Goal: Browse casually: Explore the website without a specific task or goal

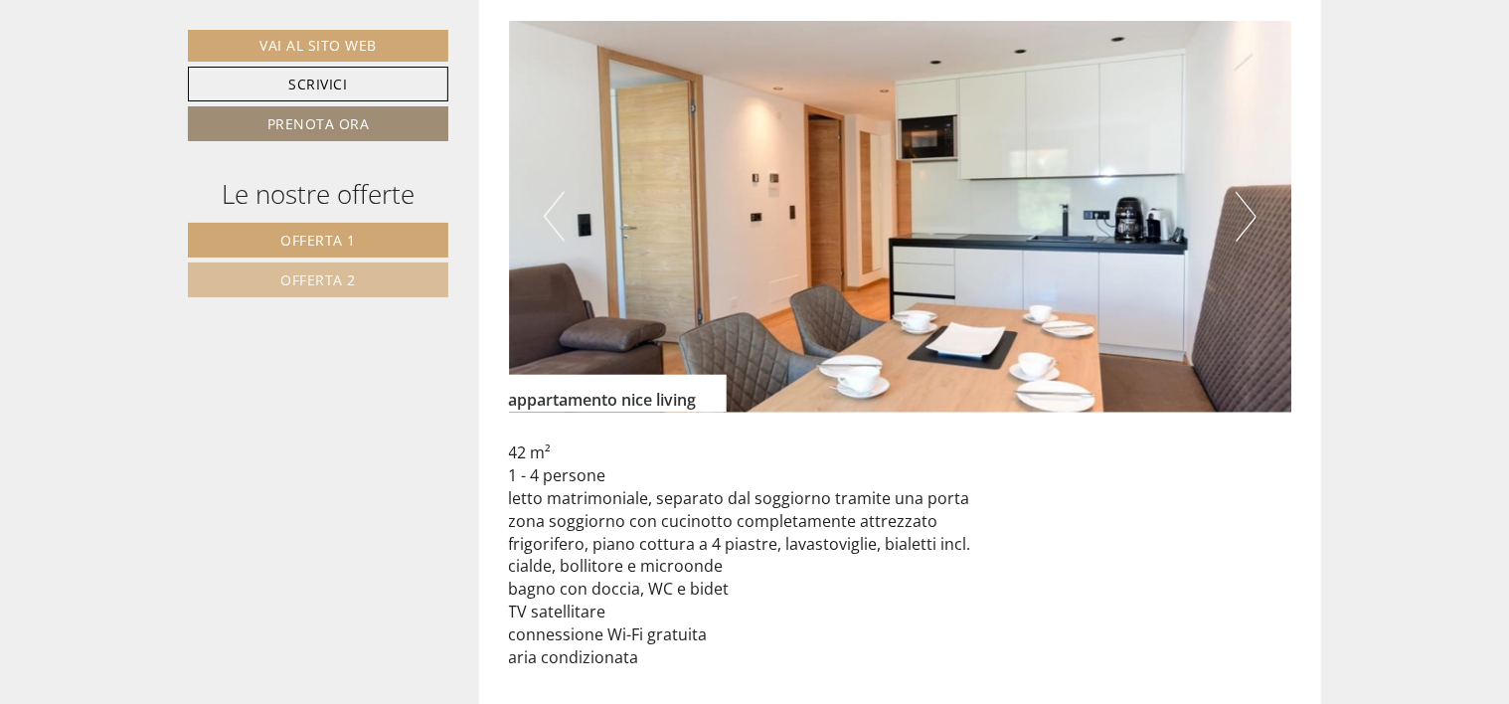
scroll to position [1491, 0]
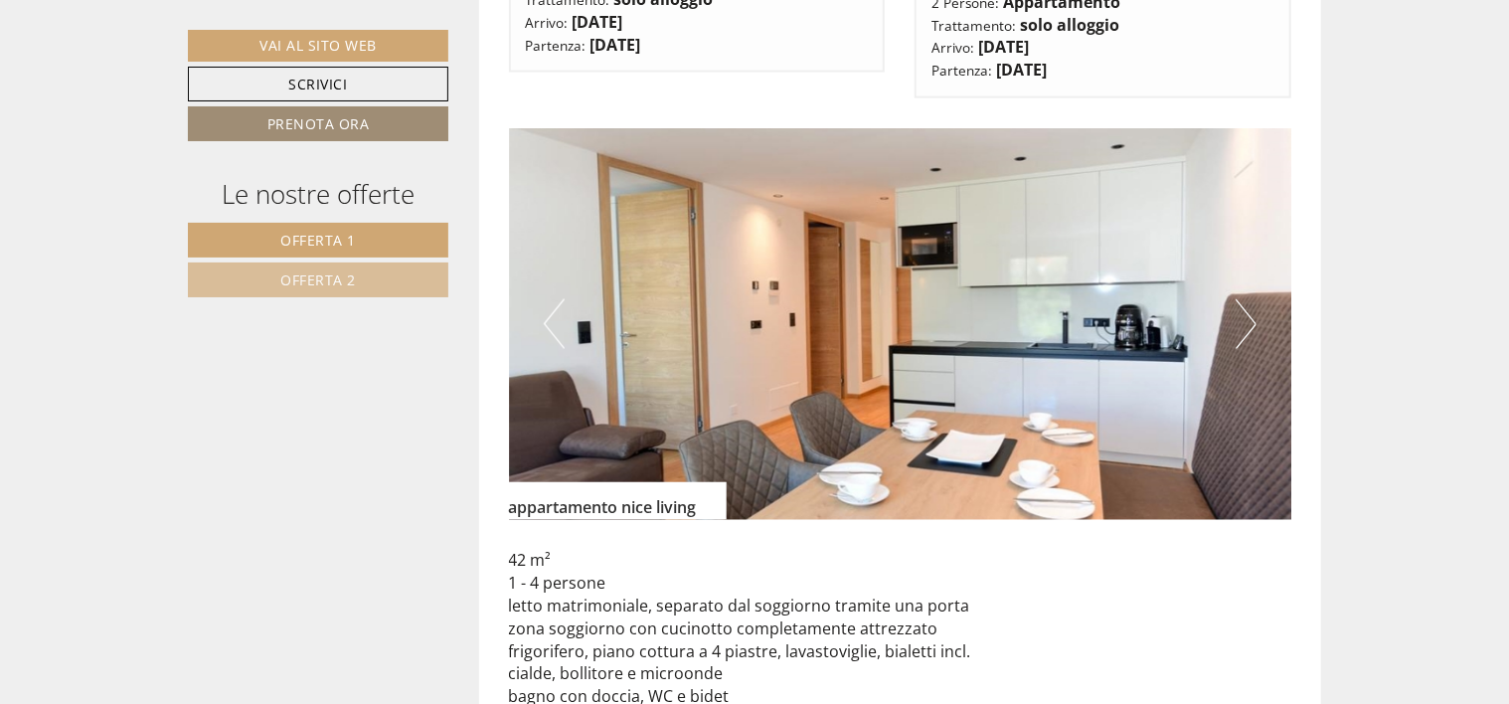
drag, startPoint x: 1229, startPoint y: 316, endPoint x: 1240, endPoint y: 317, distance: 11.0
click at [1239, 317] on div "Previous Next" at bounding box center [901, 324] width 784 height 392
click at [1256, 302] on button "Next" at bounding box center [1246, 324] width 21 height 50
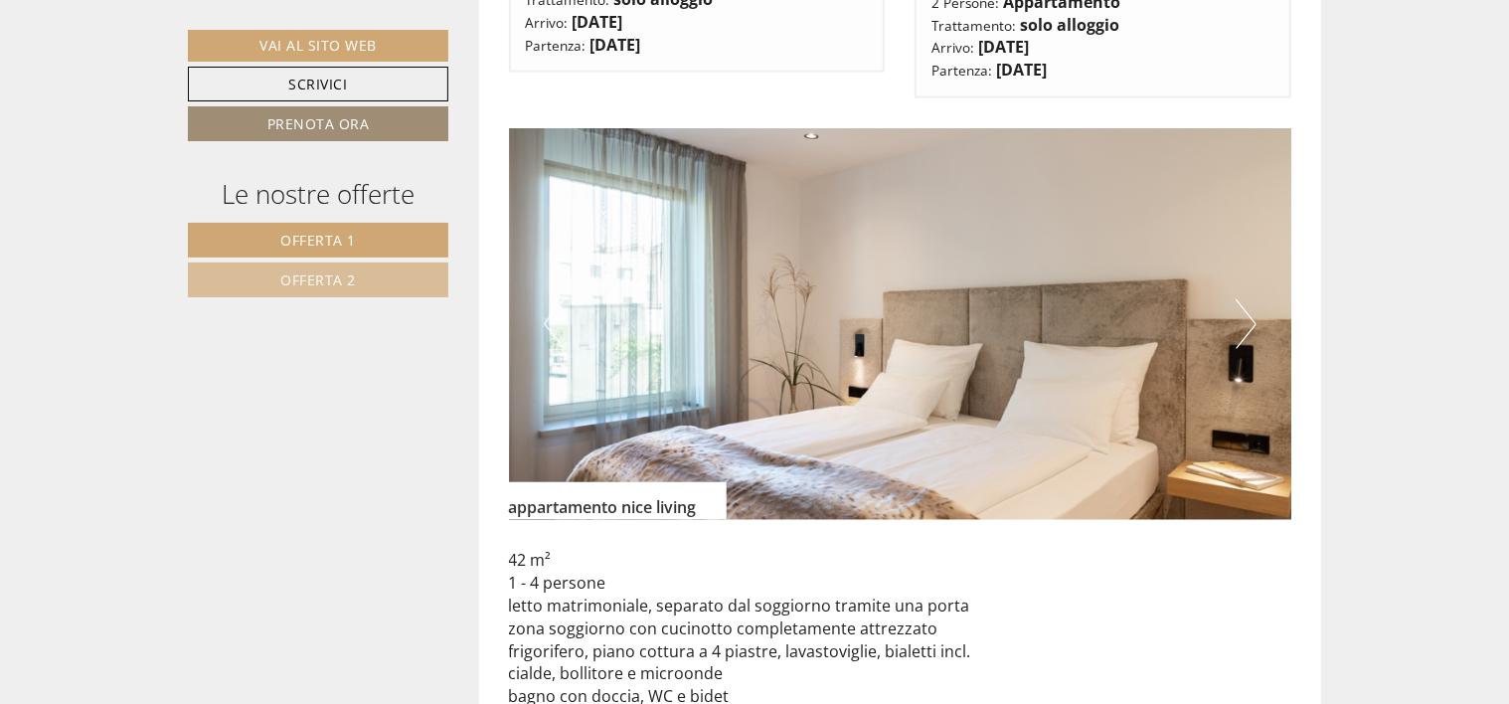
click at [1253, 300] on button "Next" at bounding box center [1246, 324] width 21 height 50
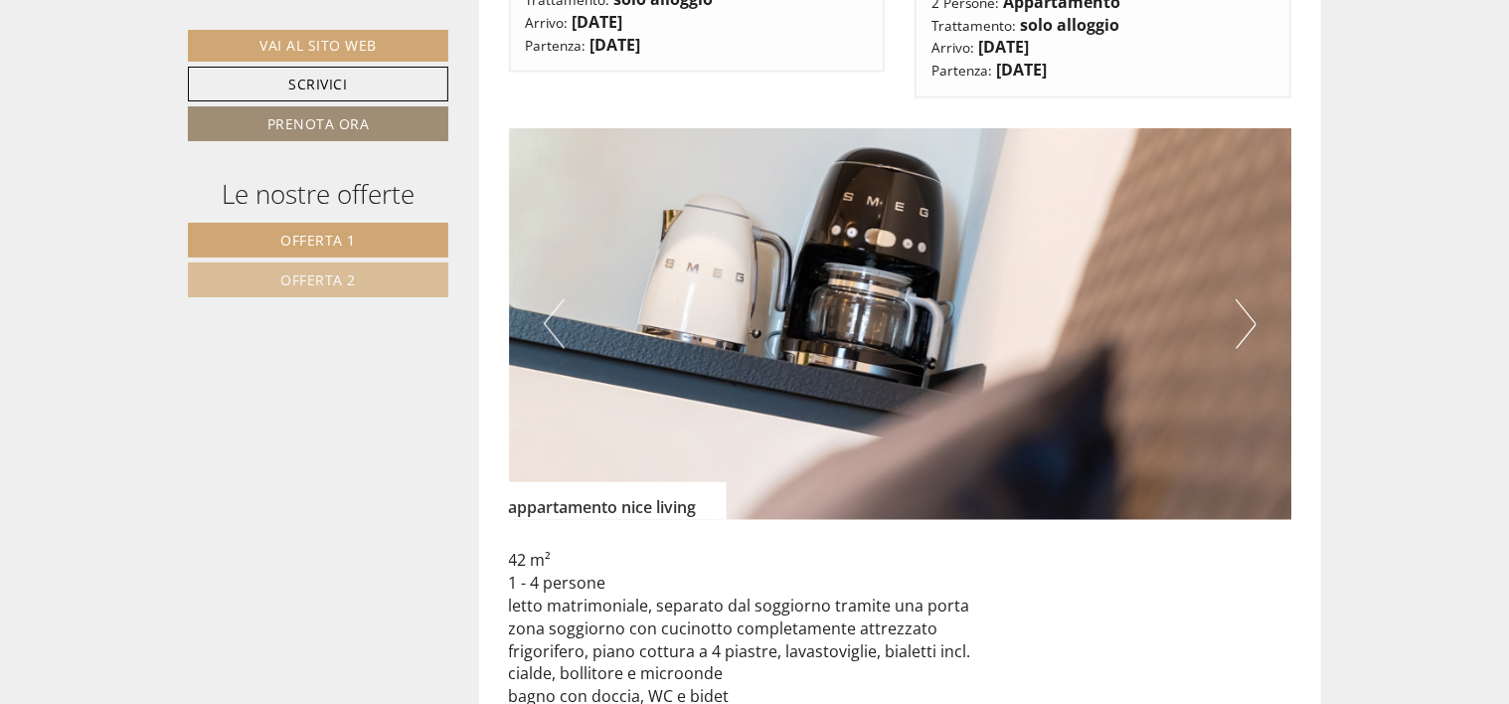
click at [1253, 300] on button "Next" at bounding box center [1246, 324] width 21 height 50
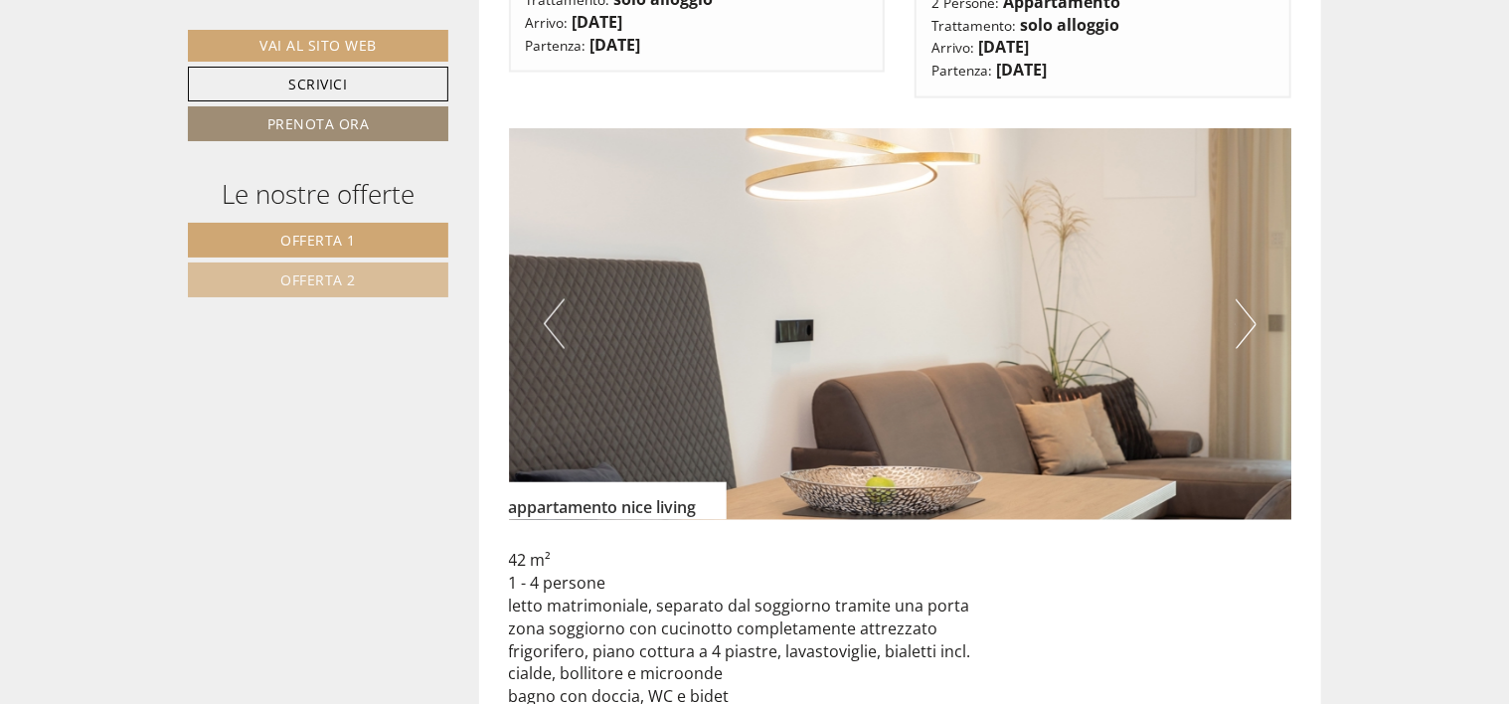
click at [1249, 301] on button "Next" at bounding box center [1246, 324] width 21 height 50
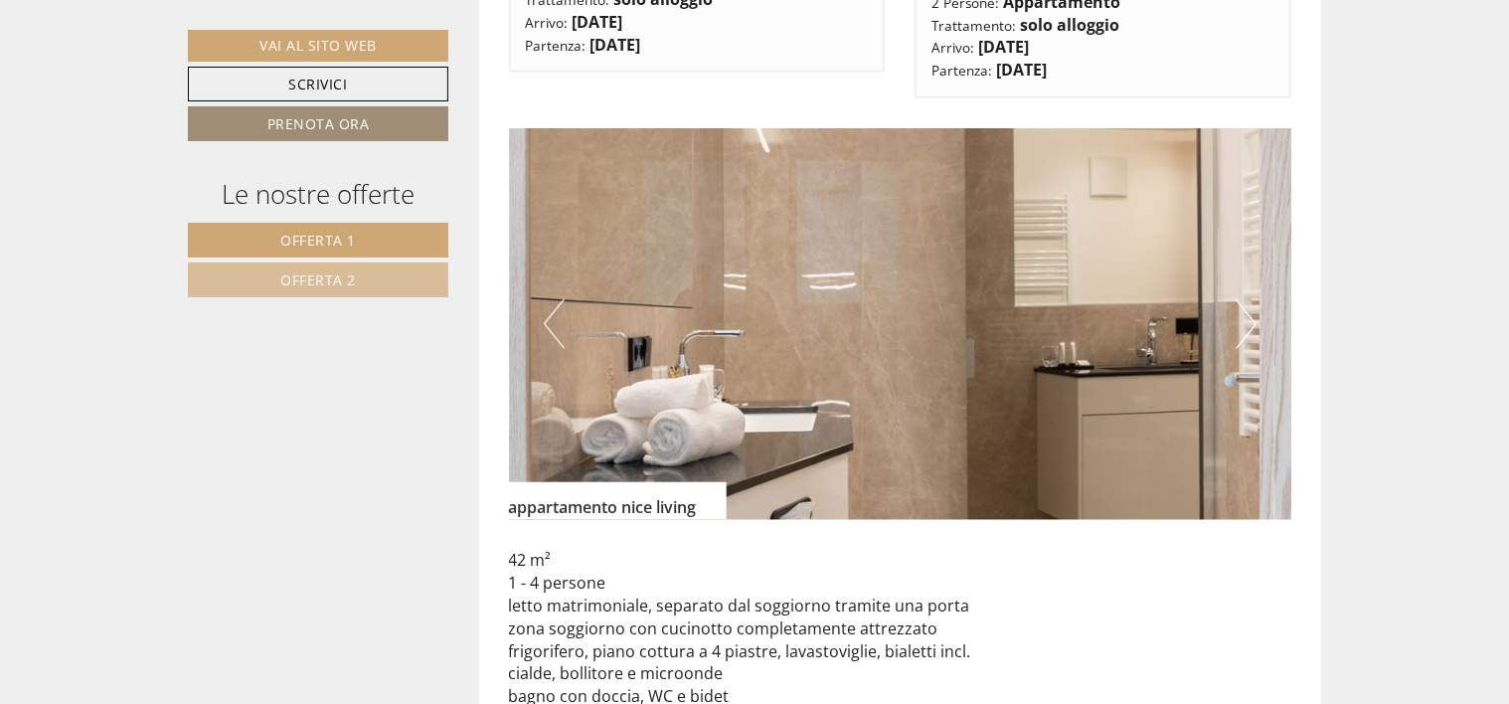
click at [1249, 301] on button "Next" at bounding box center [1246, 324] width 21 height 50
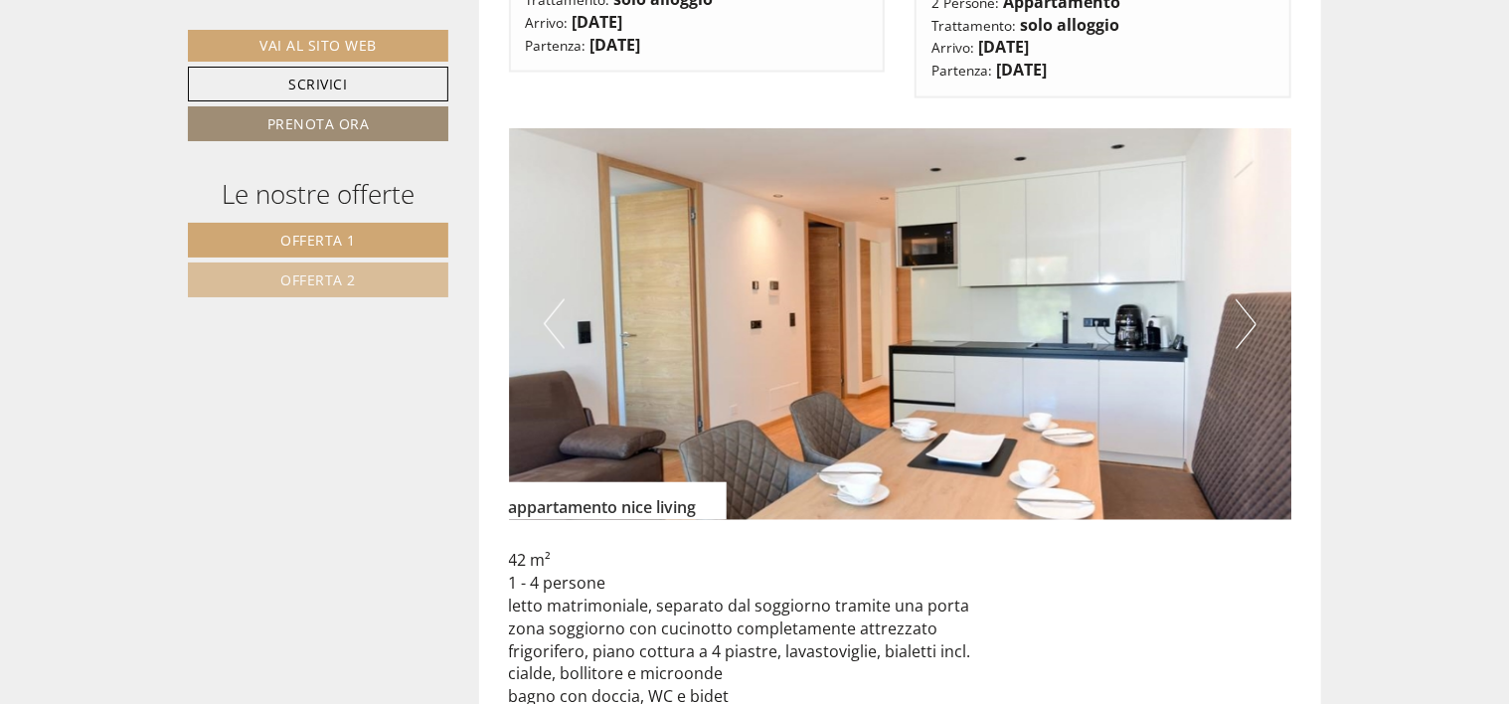
click at [1248, 302] on button "Next" at bounding box center [1246, 324] width 21 height 50
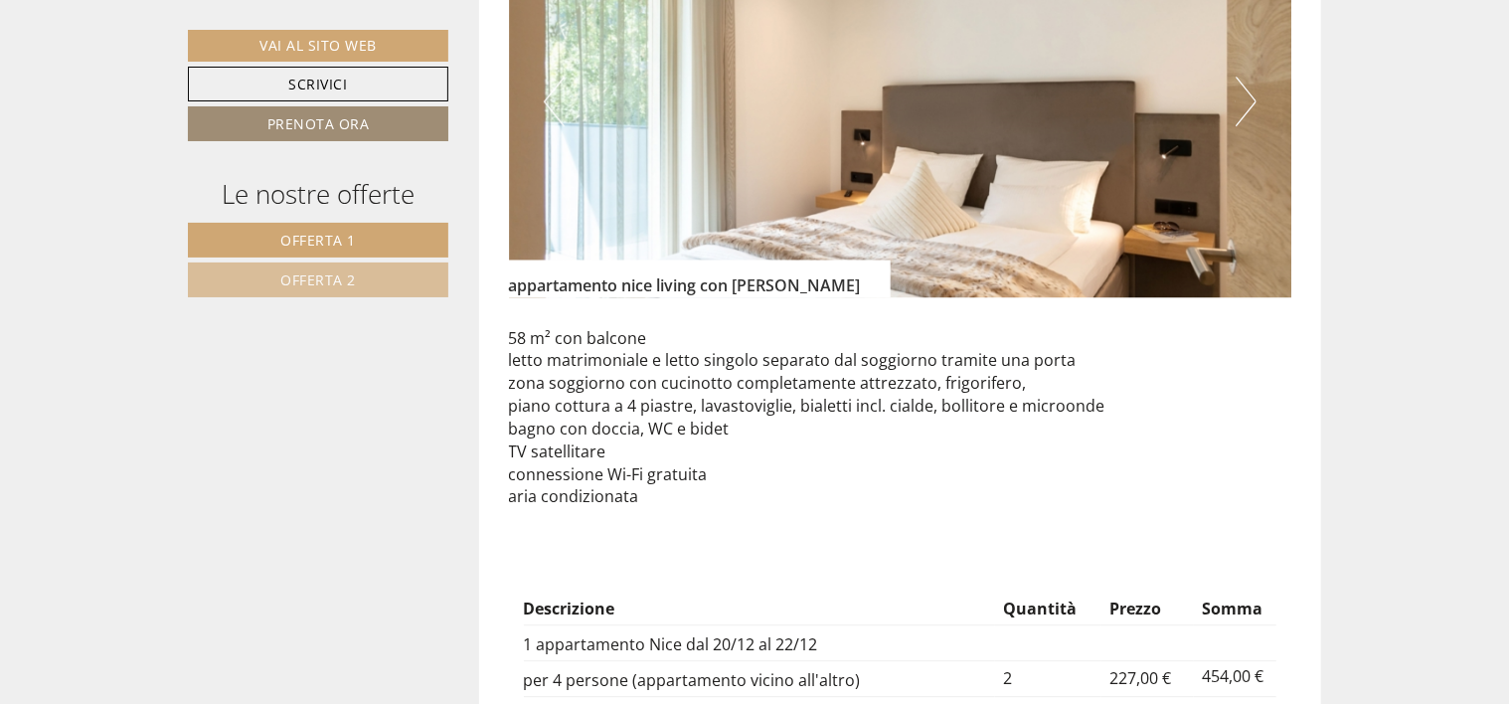
scroll to position [2287, 0]
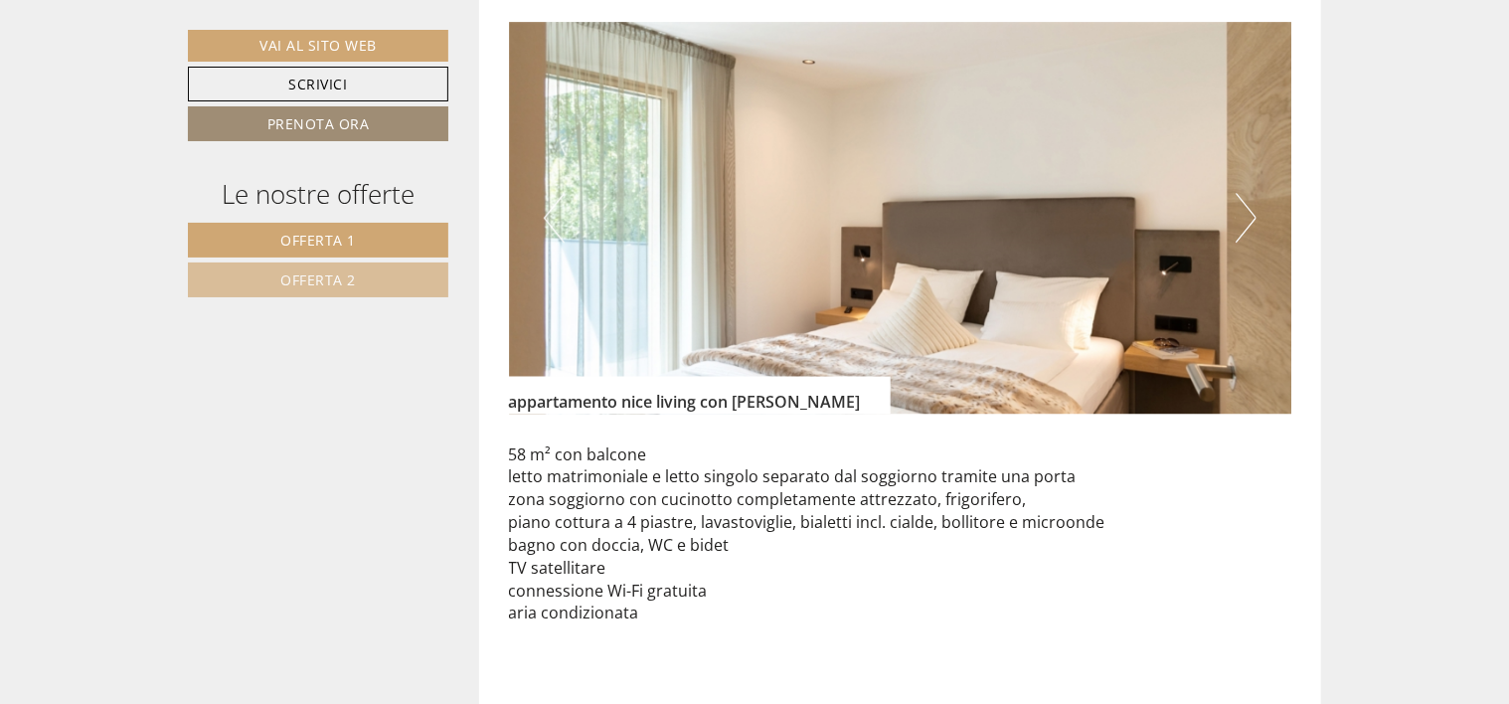
click at [1249, 202] on button "Next" at bounding box center [1246, 218] width 21 height 50
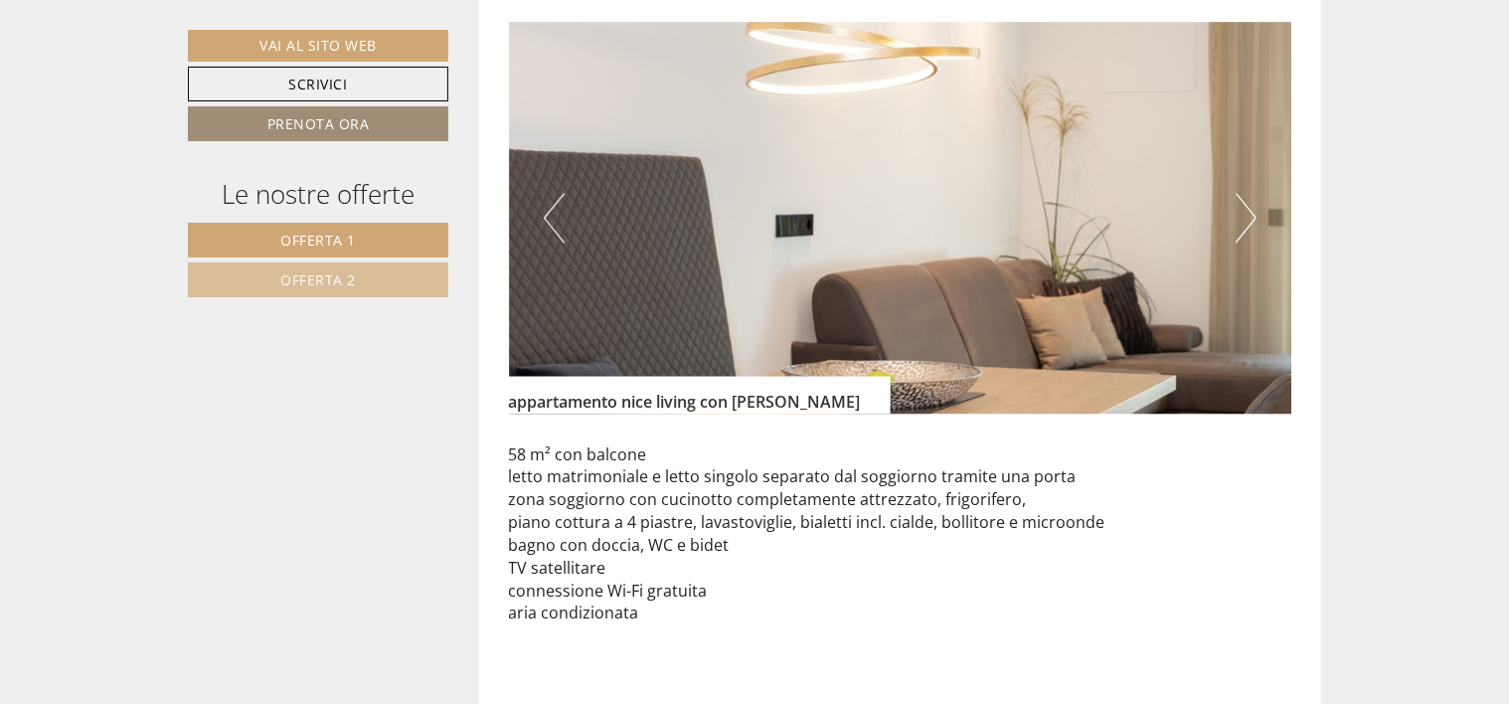
click at [1249, 202] on button "Next" at bounding box center [1246, 218] width 21 height 50
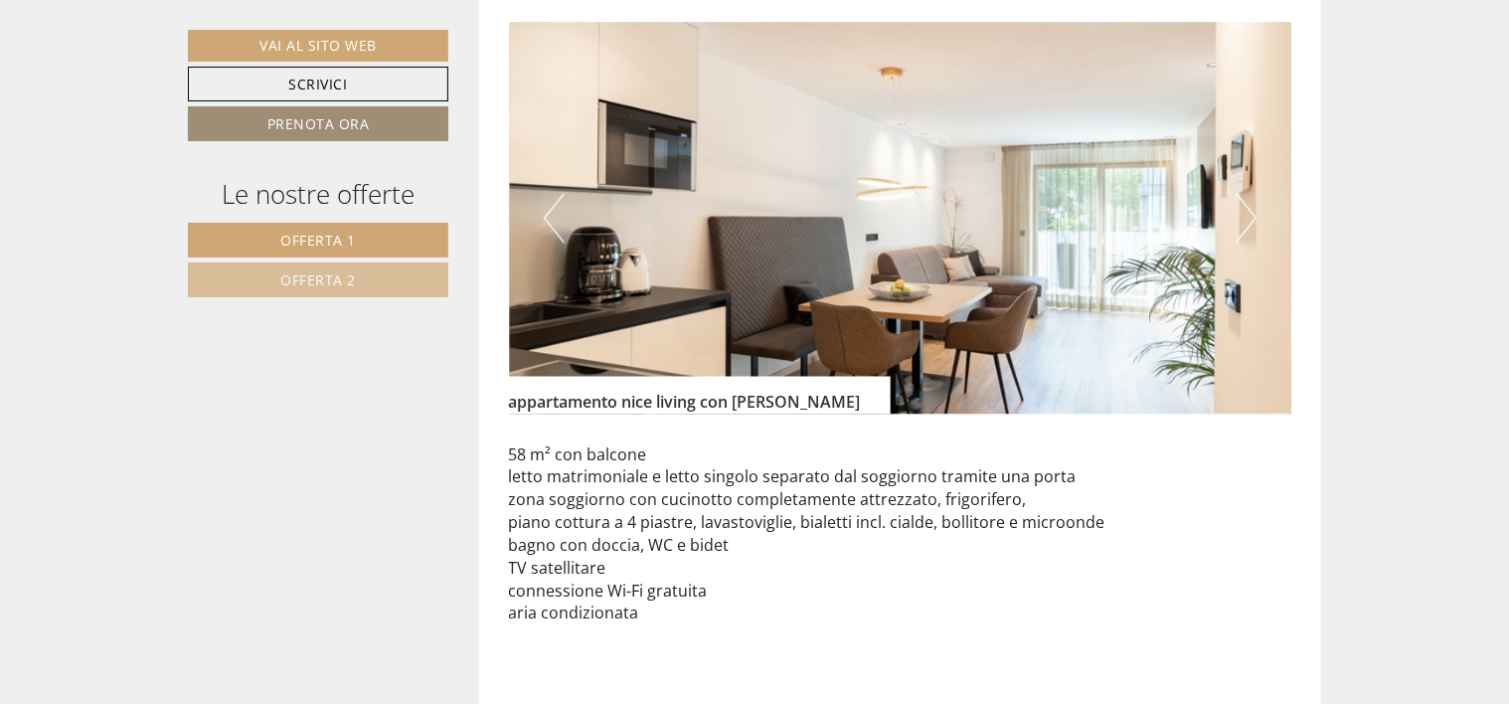
click at [1249, 202] on button "Next" at bounding box center [1246, 218] width 21 height 50
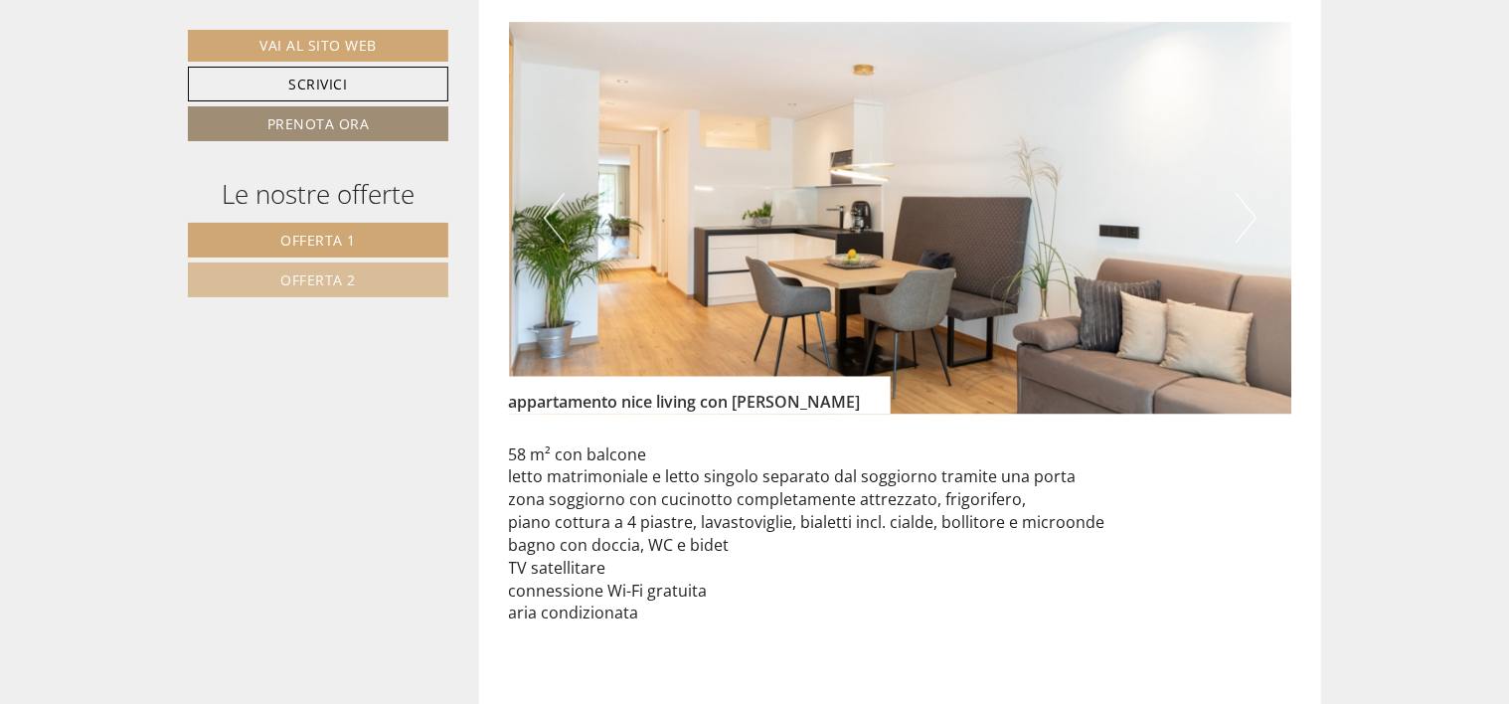
click at [1249, 202] on button "Next" at bounding box center [1246, 218] width 21 height 50
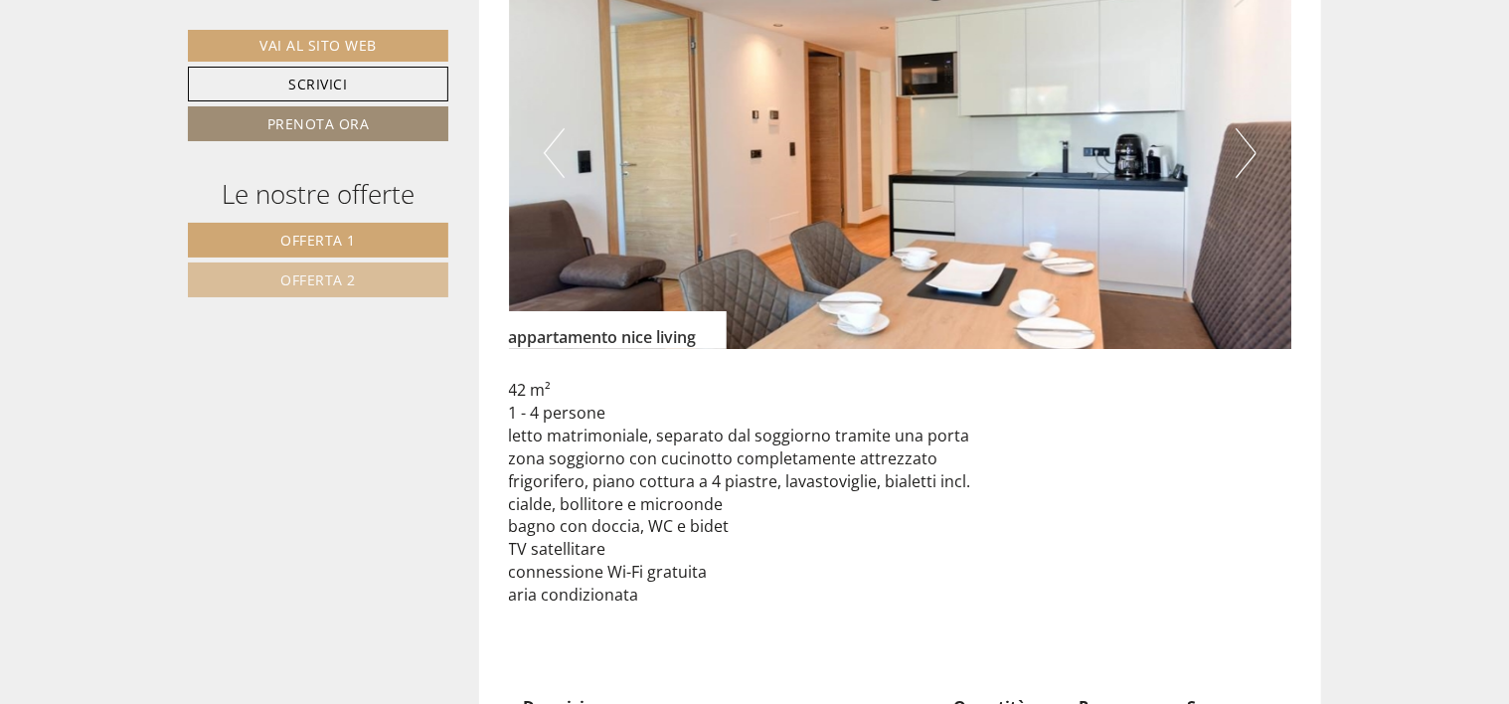
scroll to position [3796, 0]
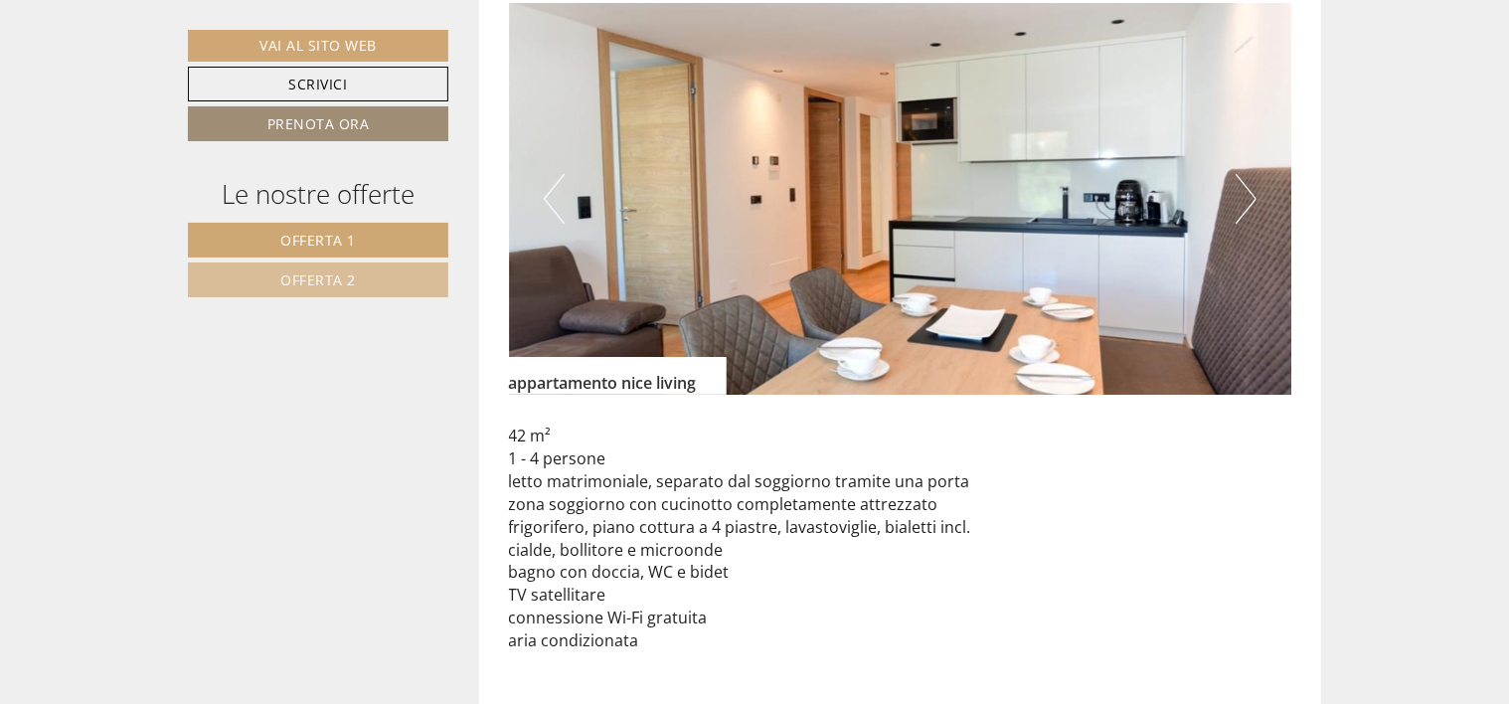
click at [1252, 174] on button "Next" at bounding box center [1246, 199] width 21 height 50
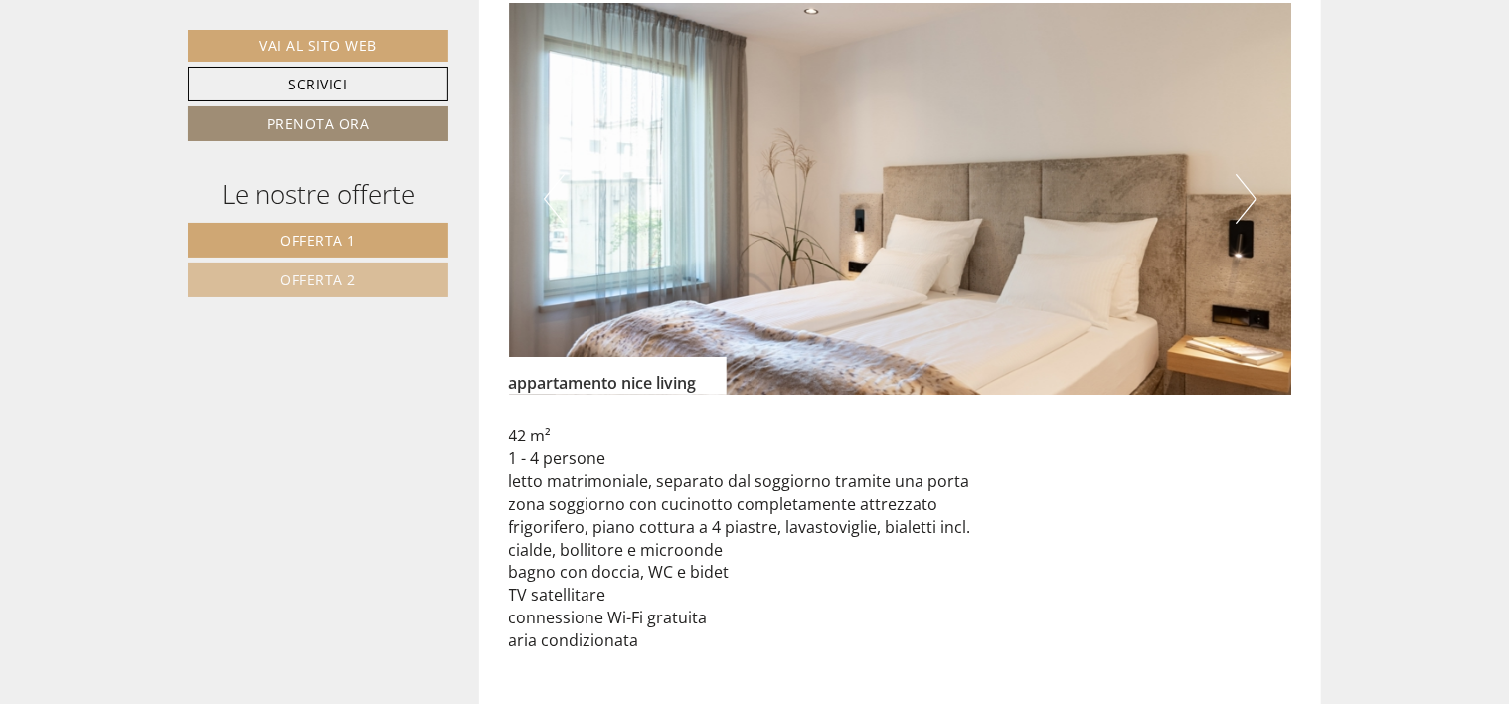
click at [1241, 174] on button "Next" at bounding box center [1246, 199] width 21 height 50
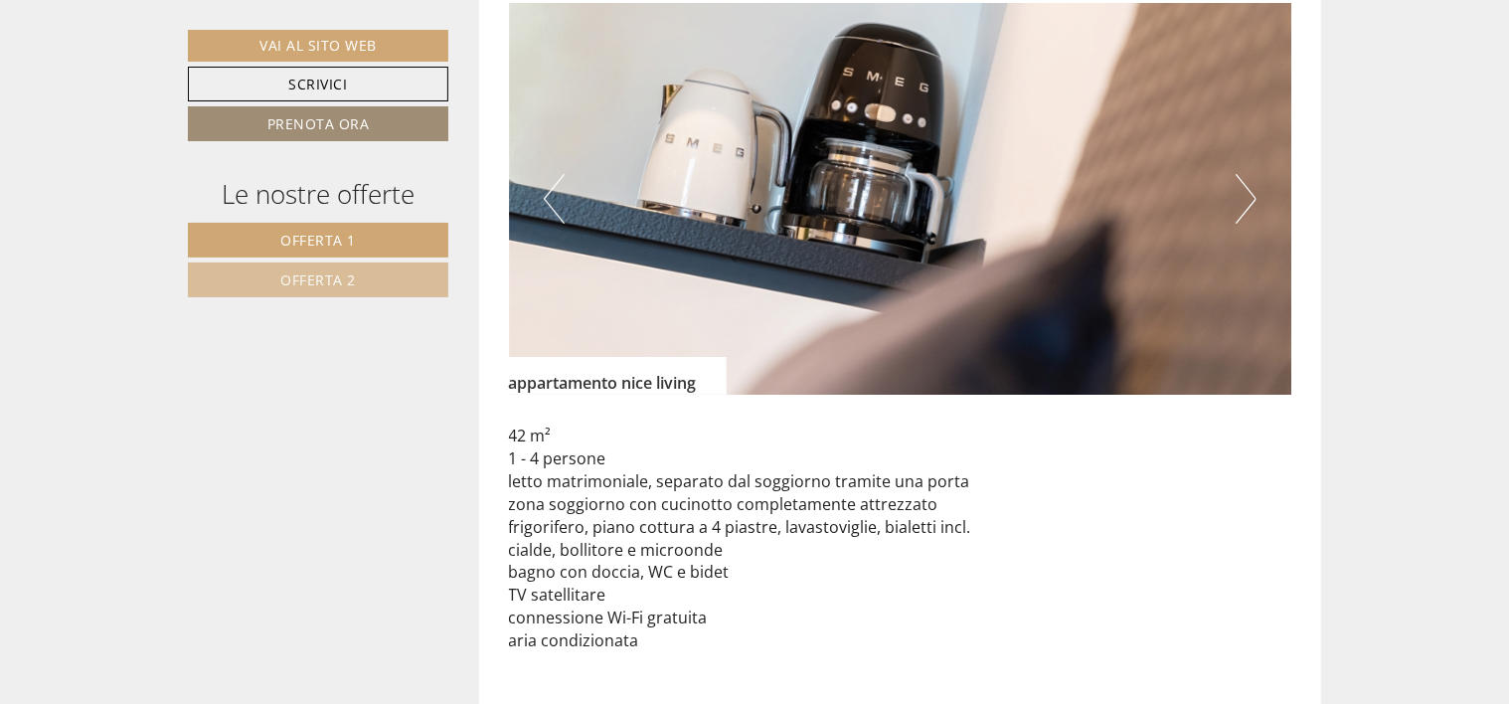
click at [1241, 174] on button "Next" at bounding box center [1246, 199] width 21 height 50
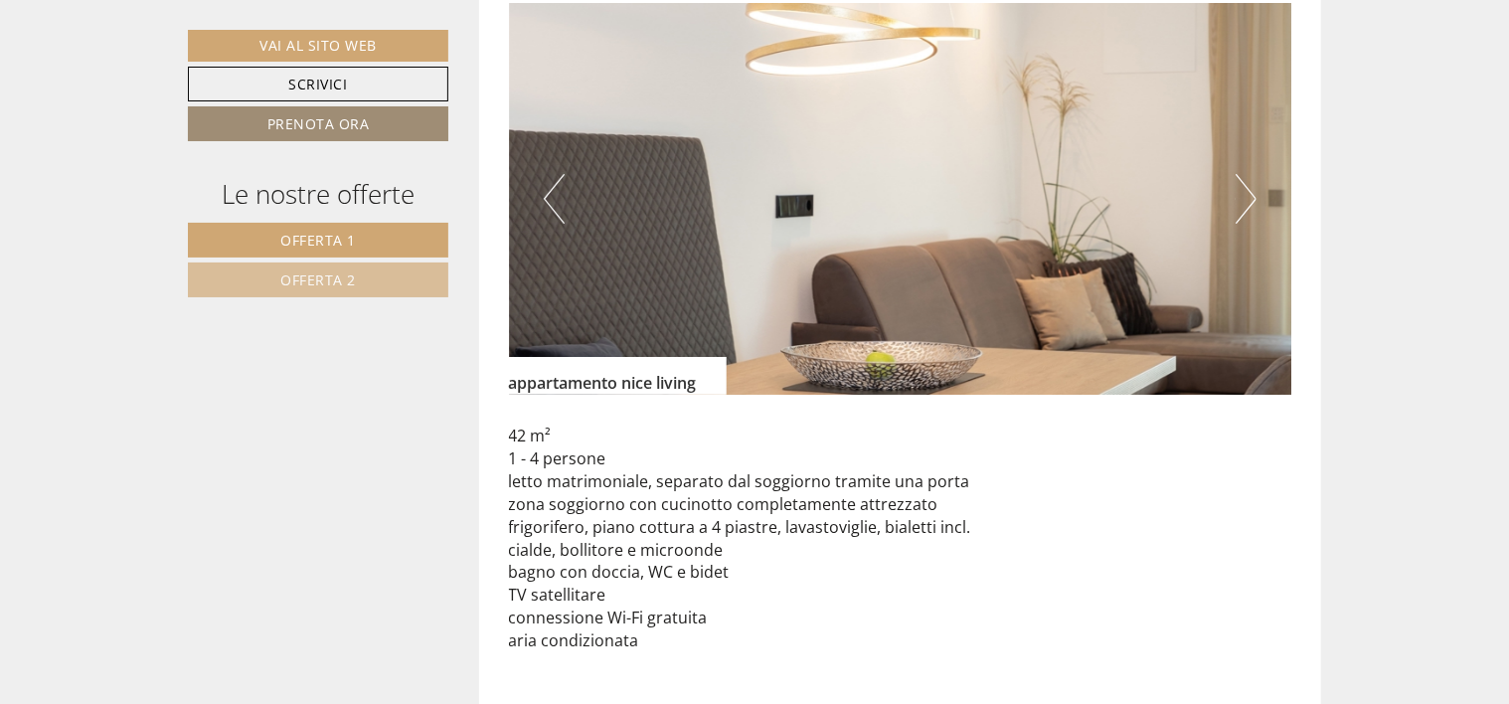
click at [1241, 174] on button "Next" at bounding box center [1246, 199] width 21 height 50
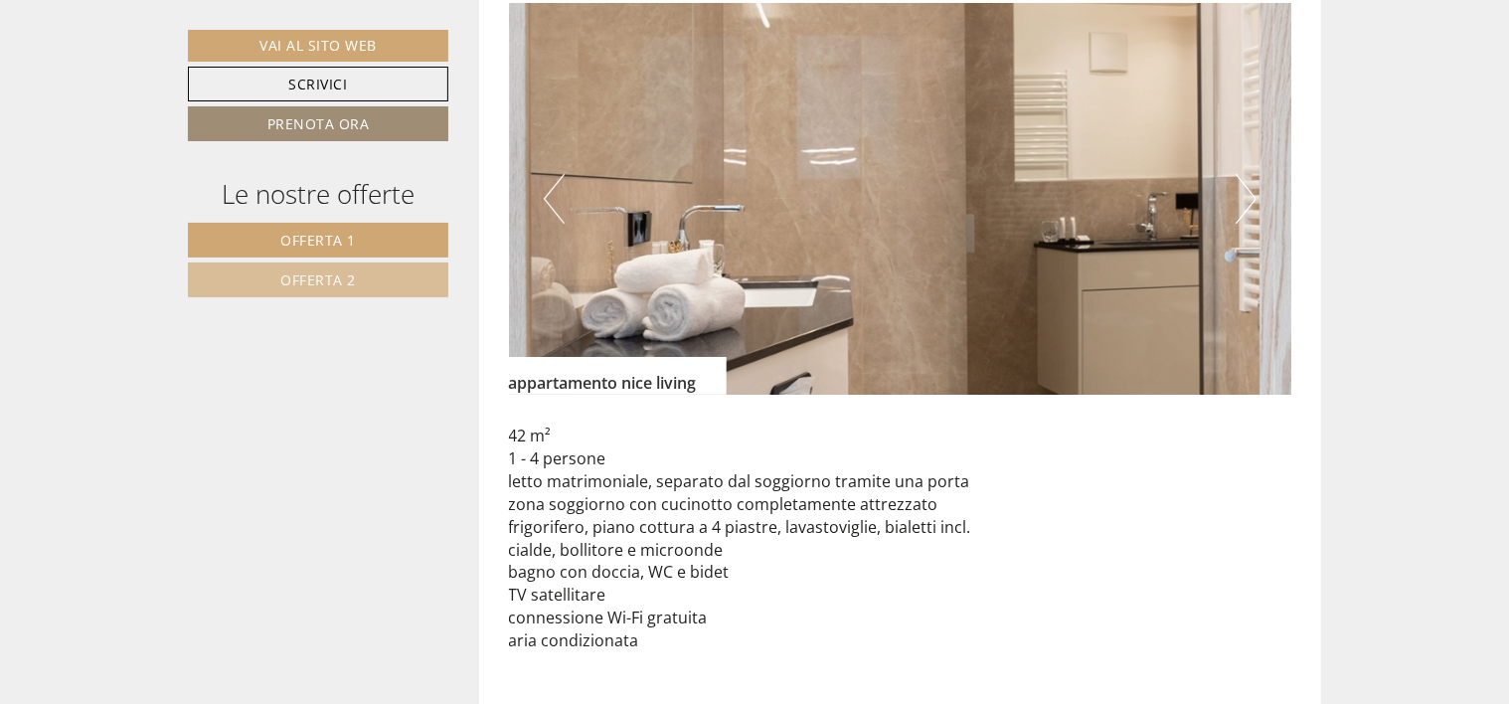
click at [1228, 161] on img at bounding box center [901, 199] width 784 height 392
click at [1244, 174] on button "Next" at bounding box center [1246, 199] width 21 height 50
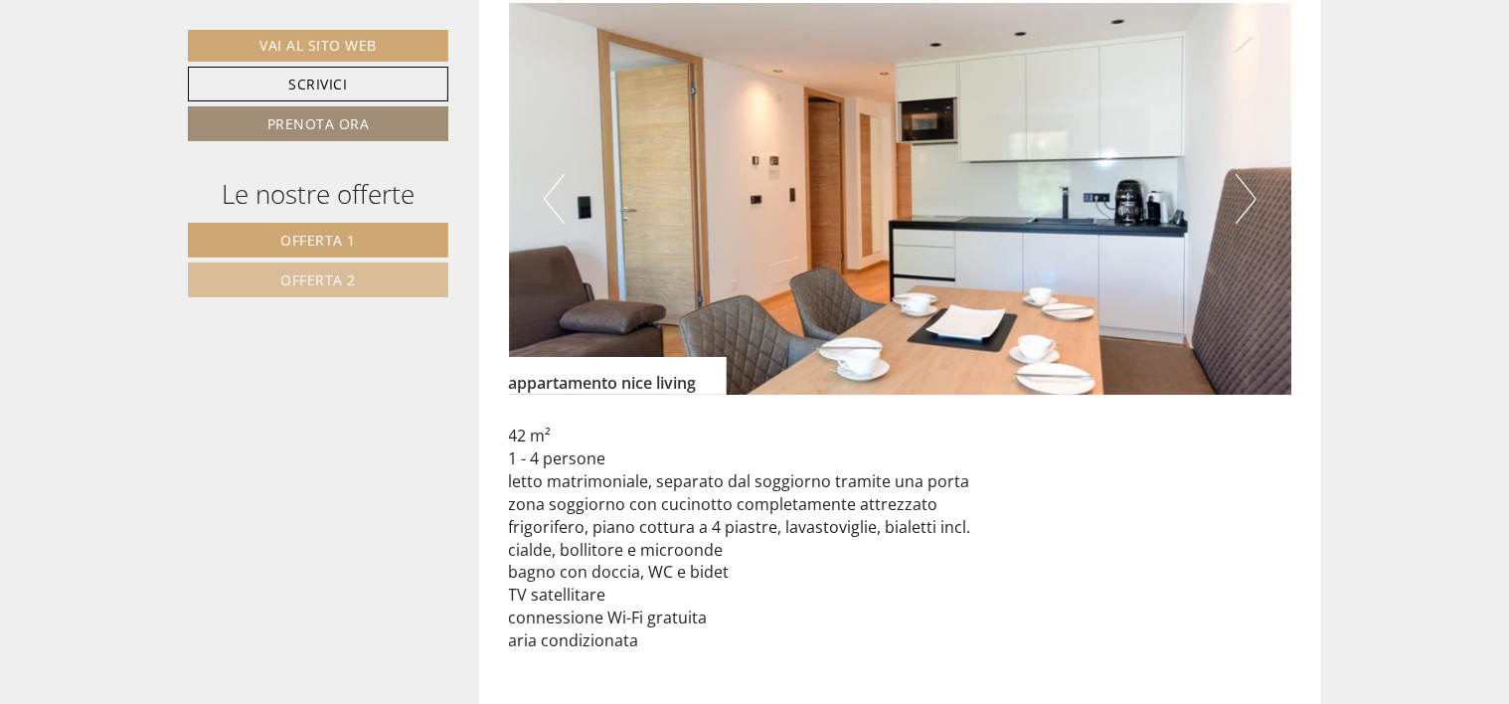
click at [1244, 174] on button "Next" at bounding box center [1246, 199] width 21 height 50
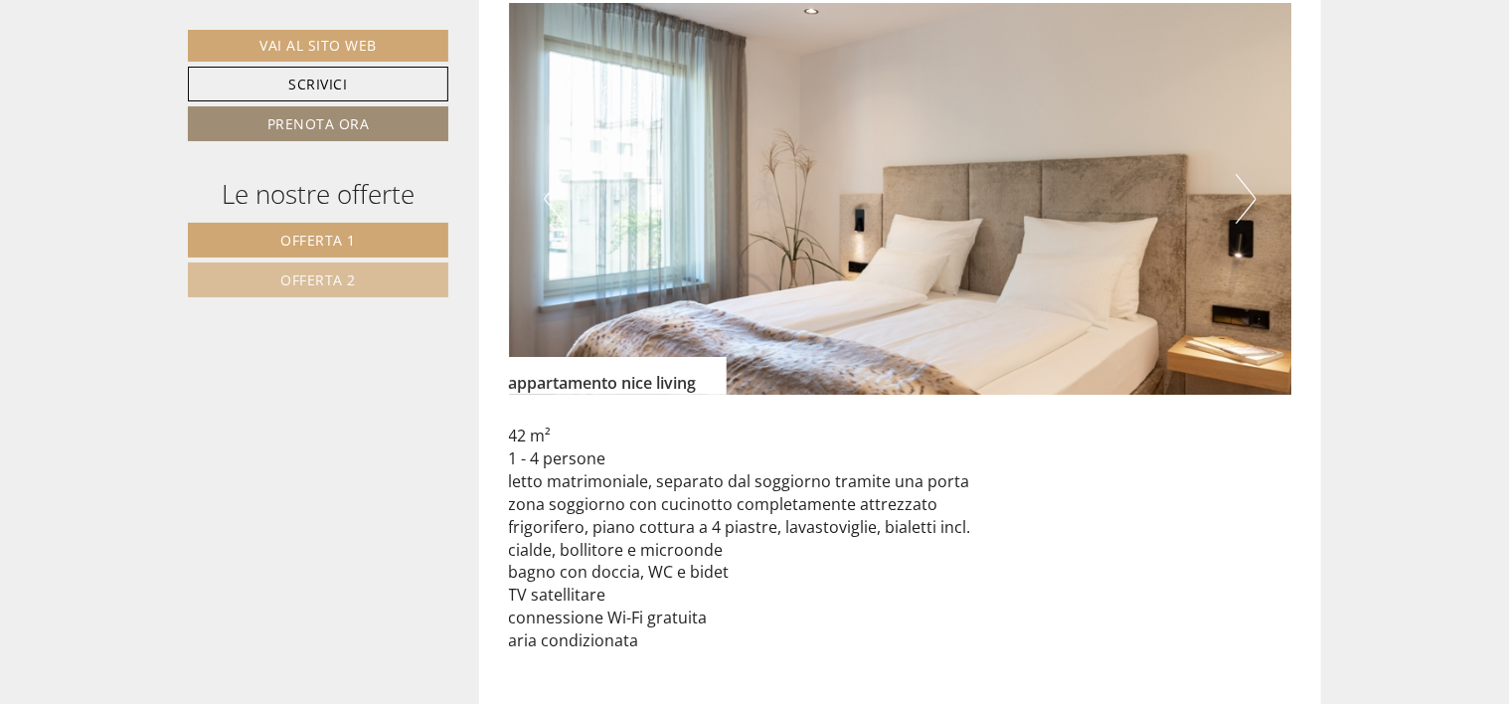
click at [1244, 174] on button "Next" at bounding box center [1246, 199] width 21 height 50
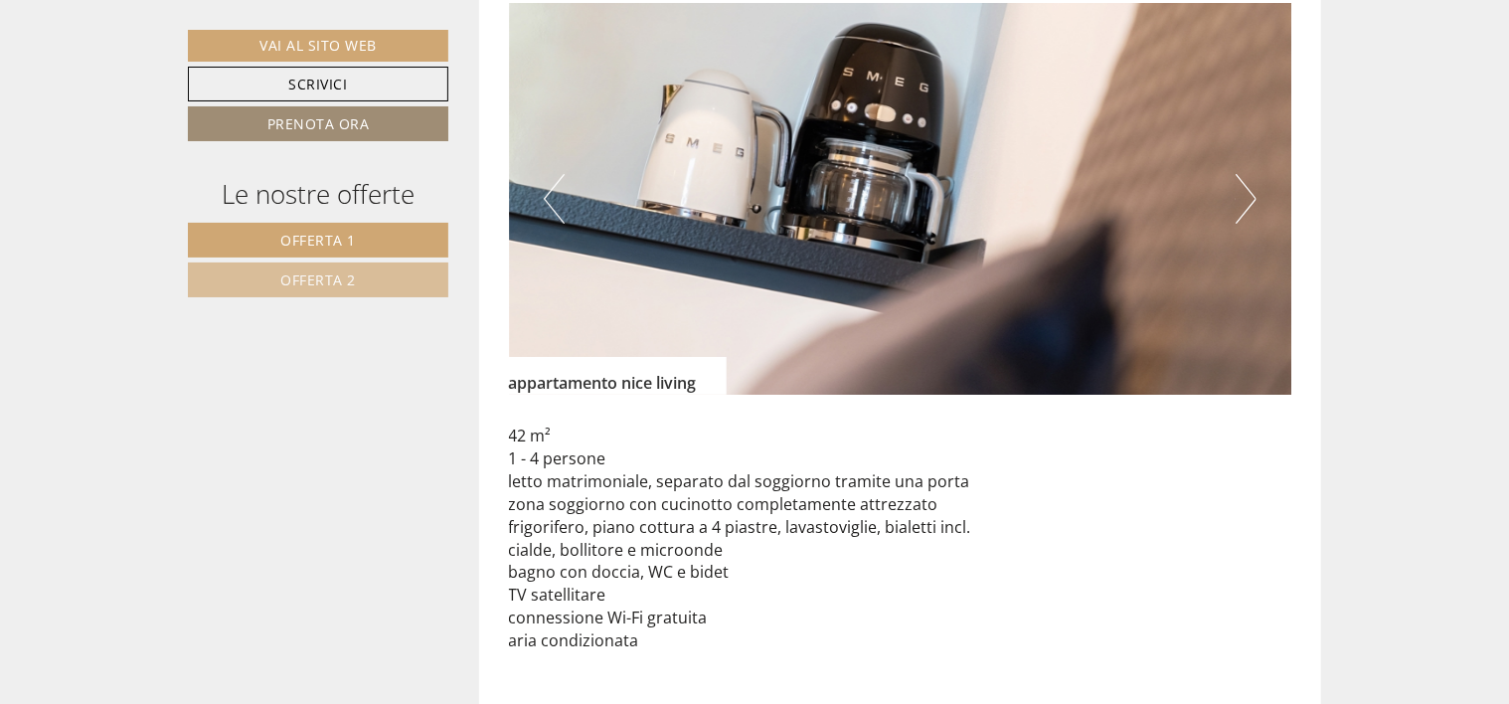
click at [1244, 174] on button "Next" at bounding box center [1246, 199] width 21 height 50
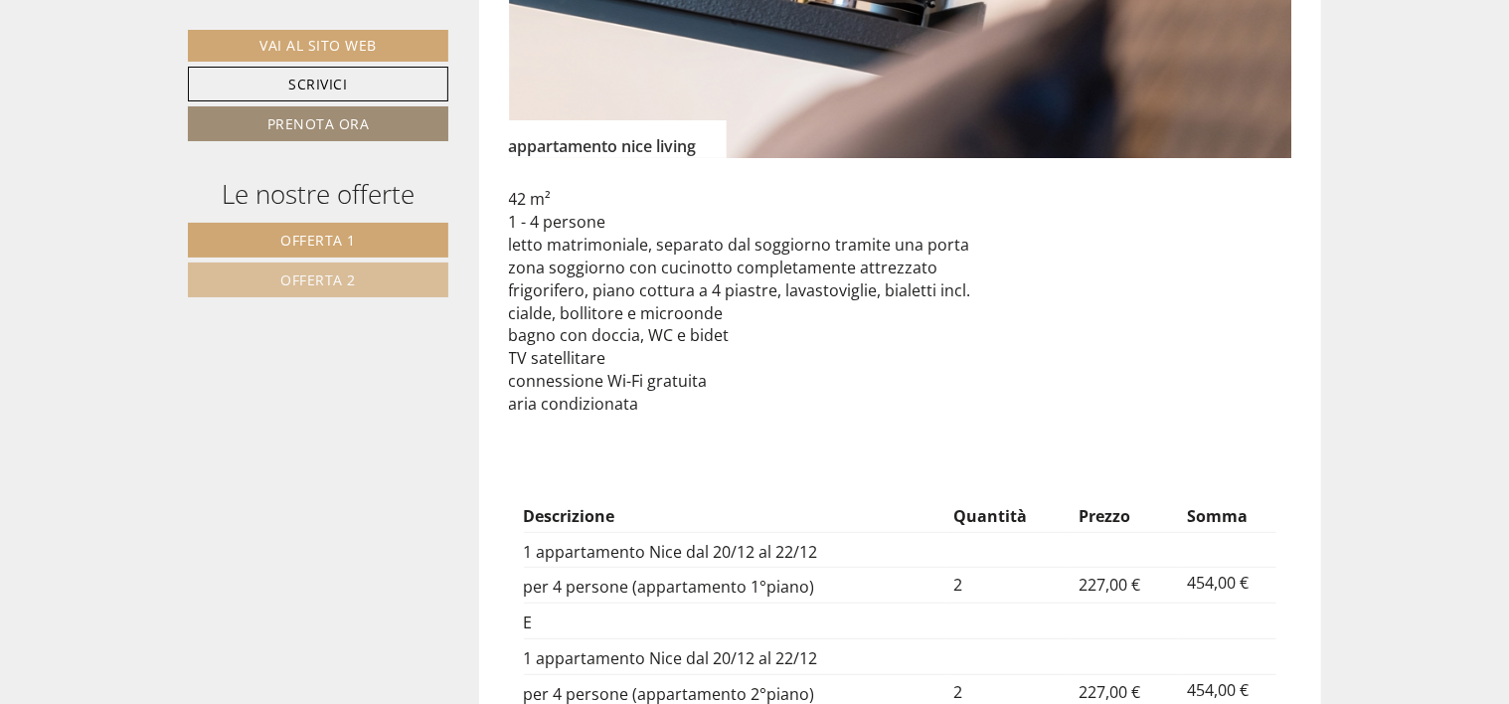
scroll to position [3697, 0]
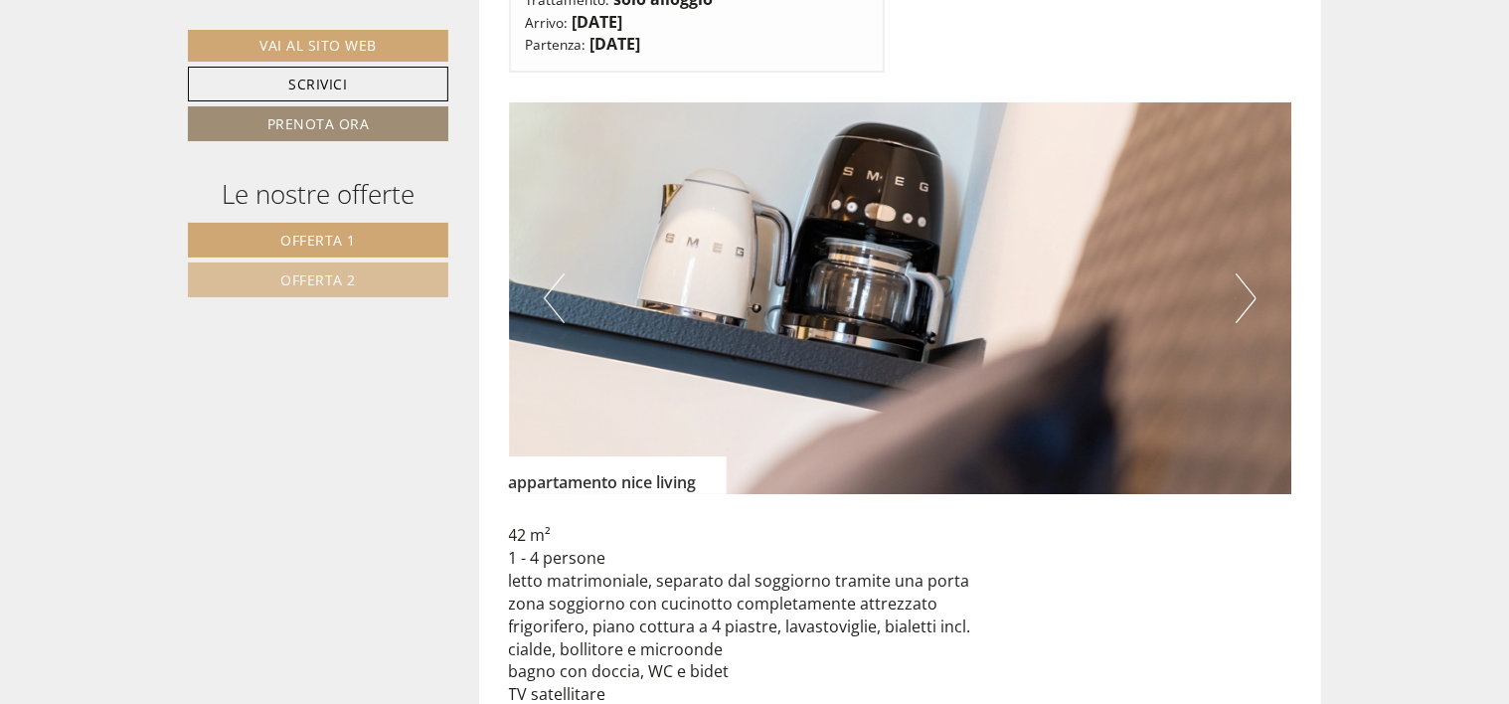
click at [1251, 273] on button "Next" at bounding box center [1246, 298] width 21 height 50
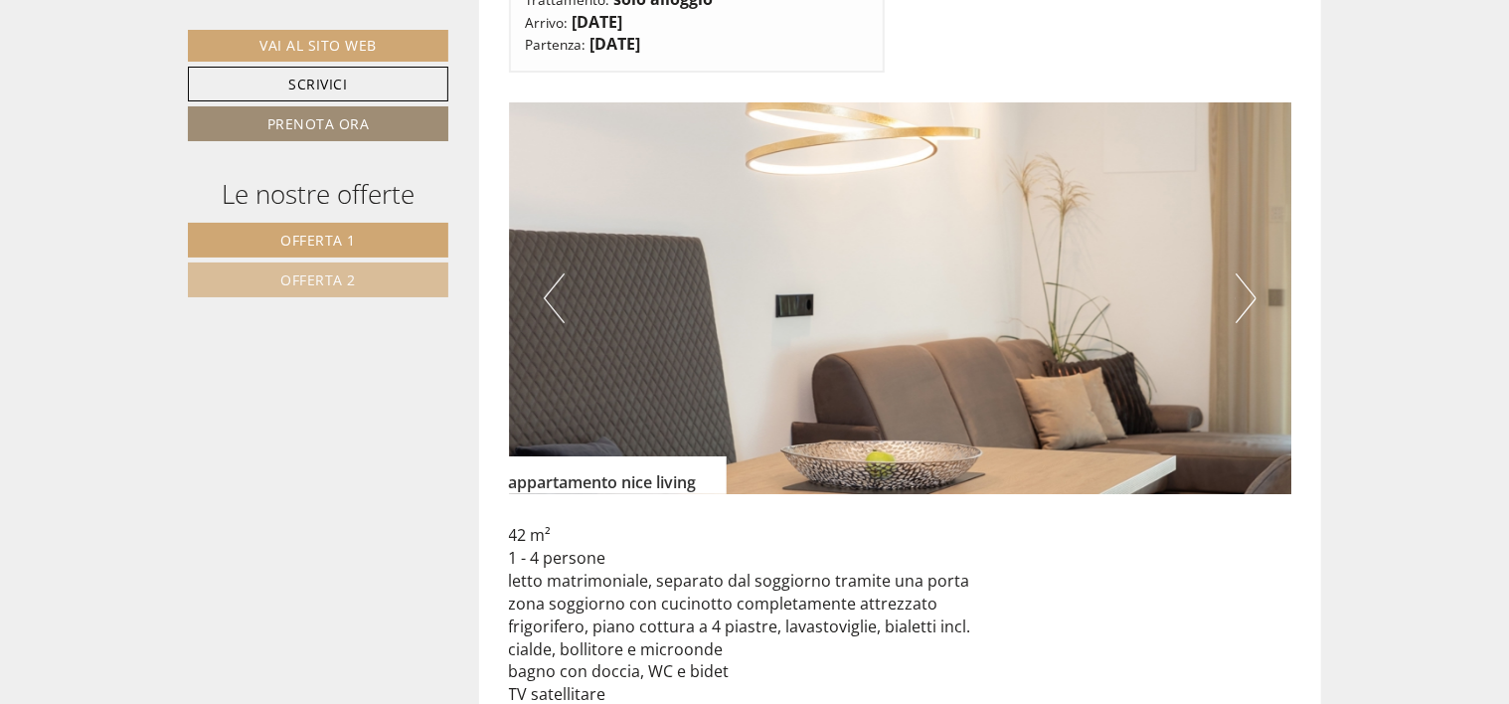
click at [1245, 273] on button "Next" at bounding box center [1246, 298] width 21 height 50
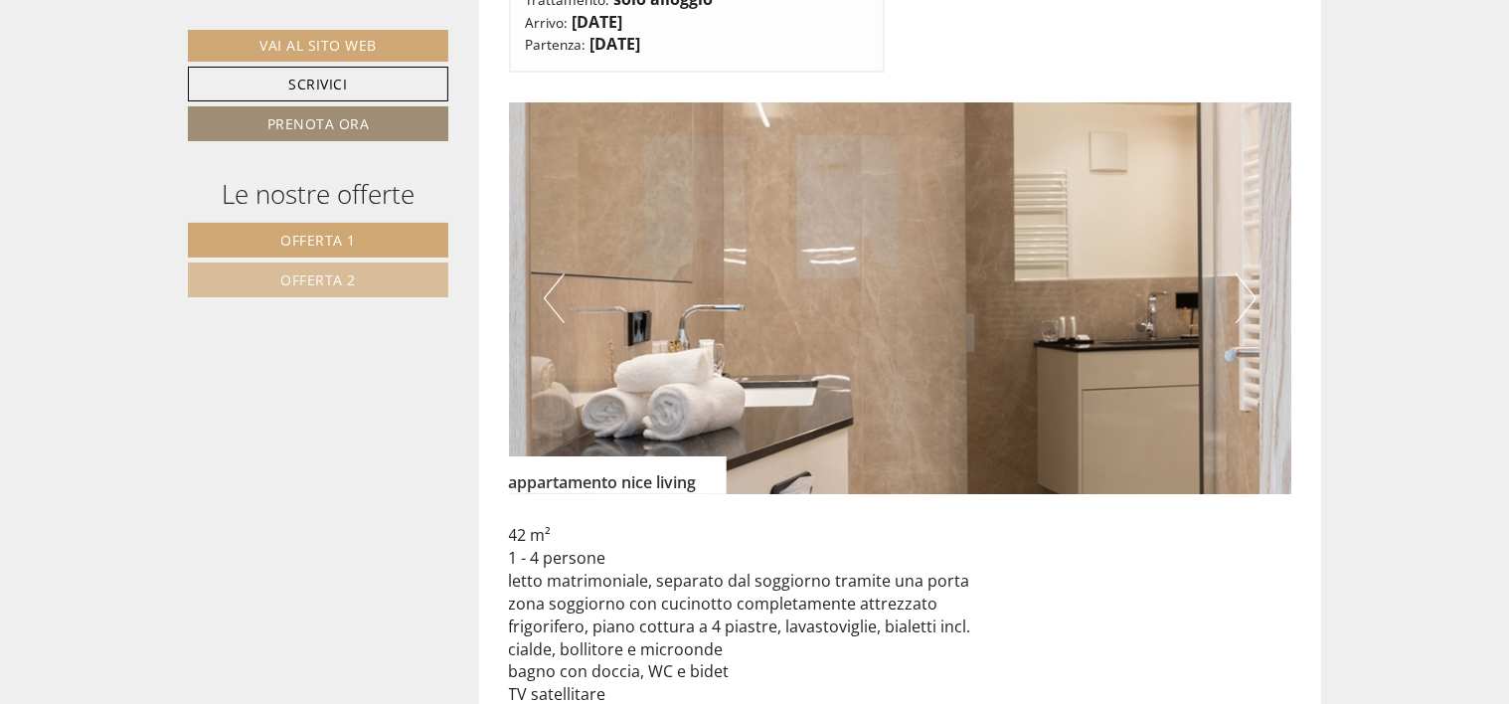
click at [1251, 273] on button "Next" at bounding box center [1246, 298] width 21 height 50
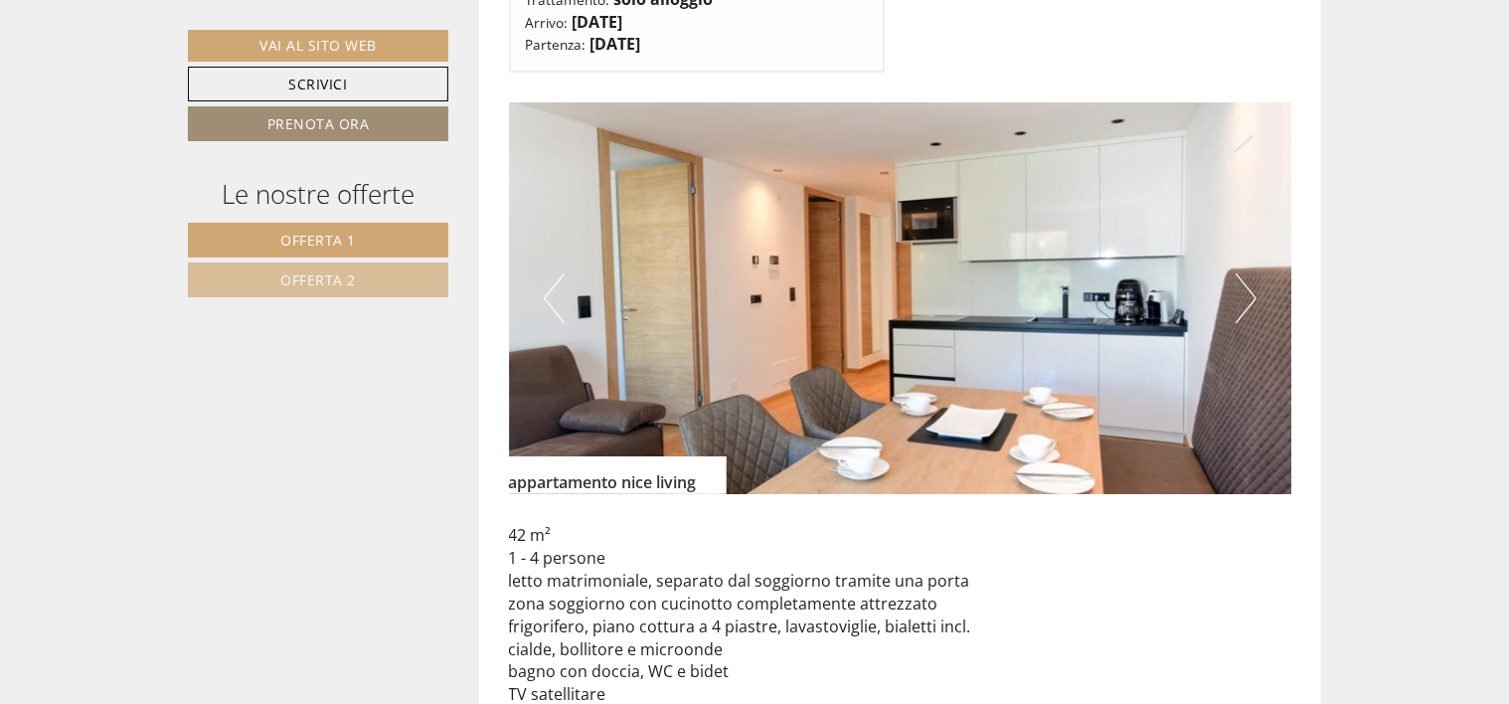
click at [1251, 273] on button "Next" at bounding box center [1246, 298] width 21 height 50
click at [1249, 273] on button "Next" at bounding box center [1246, 298] width 21 height 50
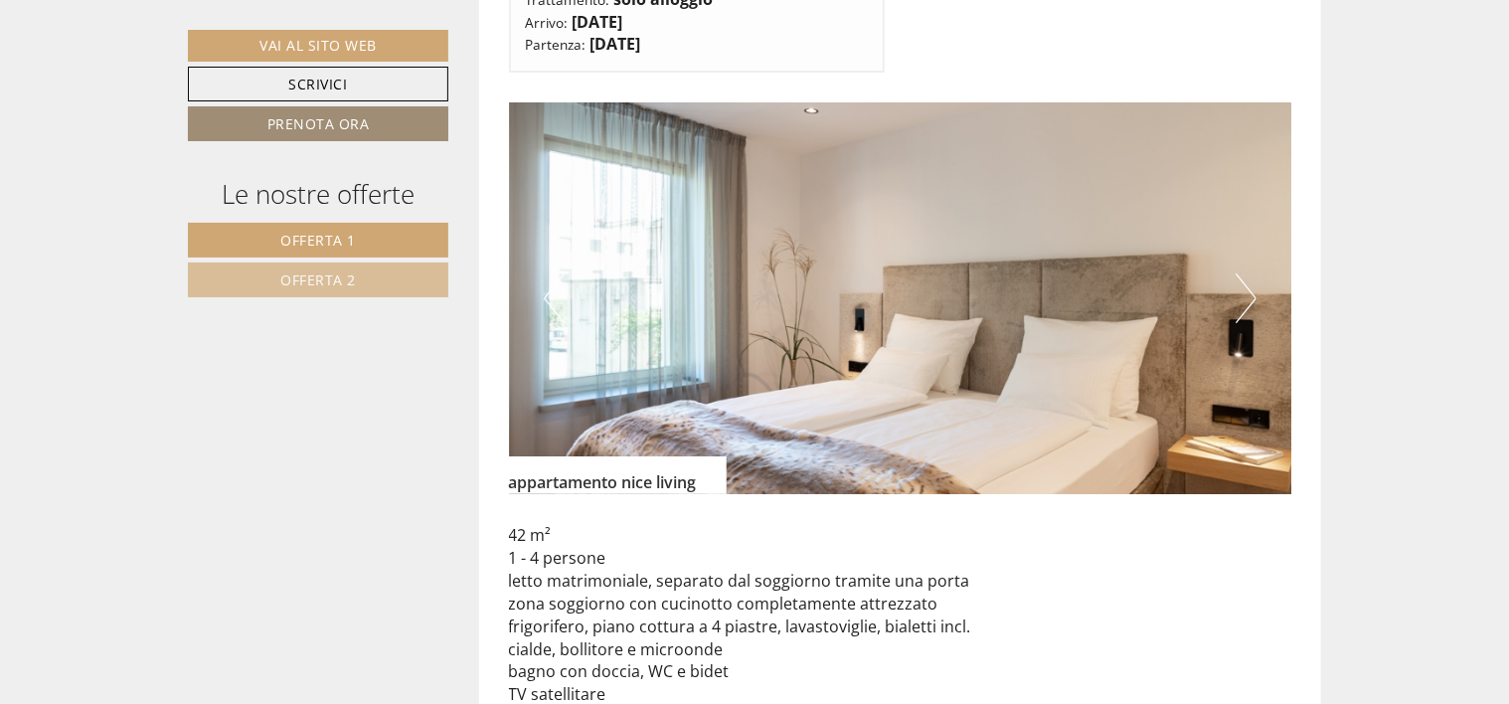
click at [1246, 273] on button "Next" at bounding box center [1246, 298] width 21 height 50
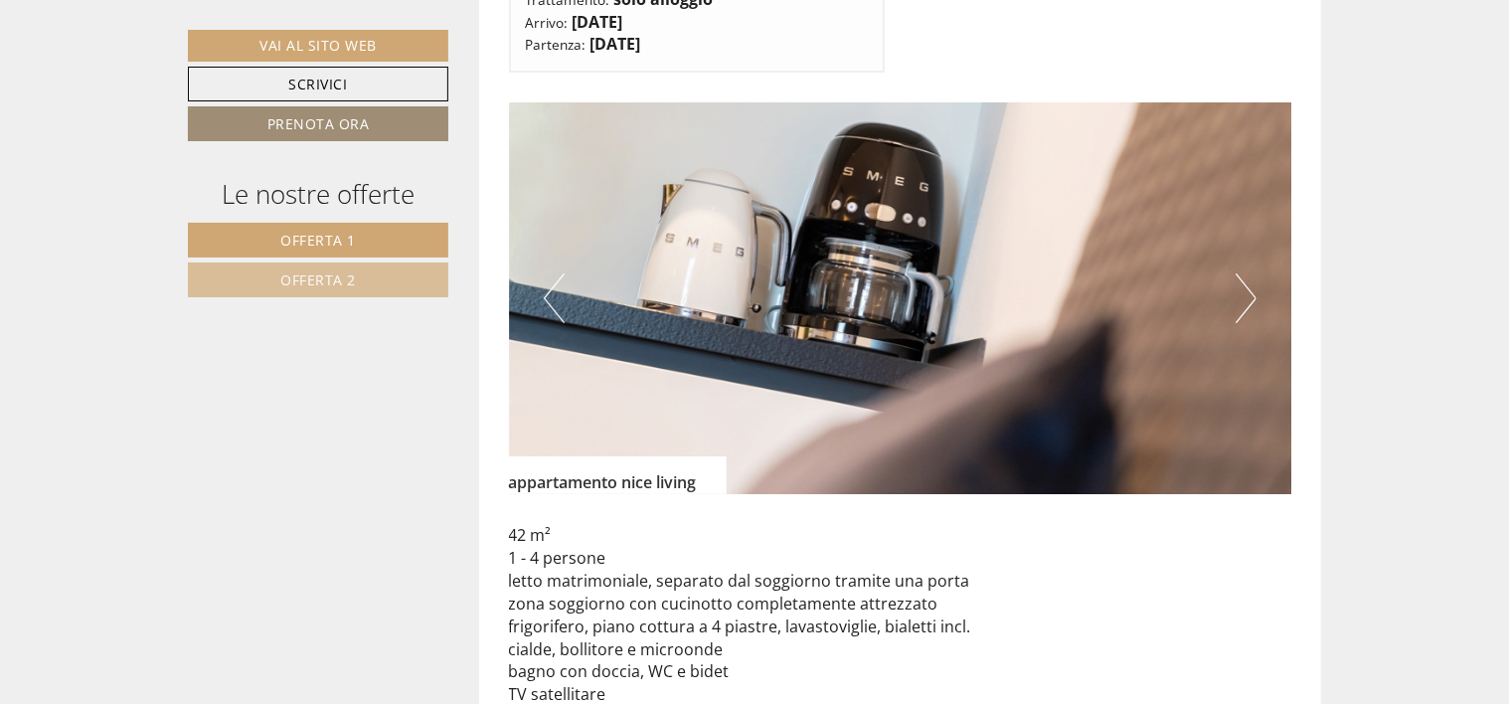
click at [1226, 268] on img at bounding box center [901, 298] width 784 height 392
click at [1243, 273] on button "Next" at bounding box center [1246, 298] width 21 height 50
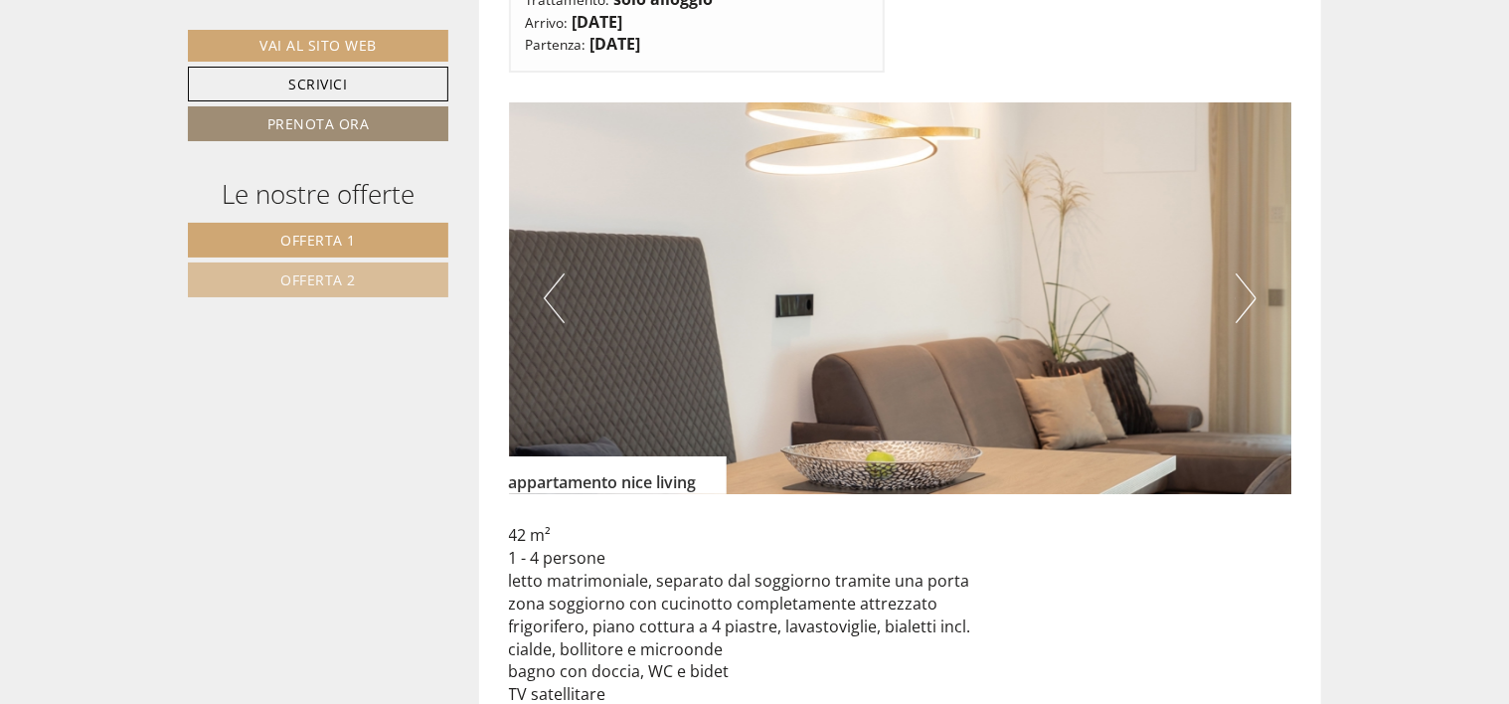
click at [1243, 273] on button "Next" at bounding box center [1246, 298] width 21 height 50
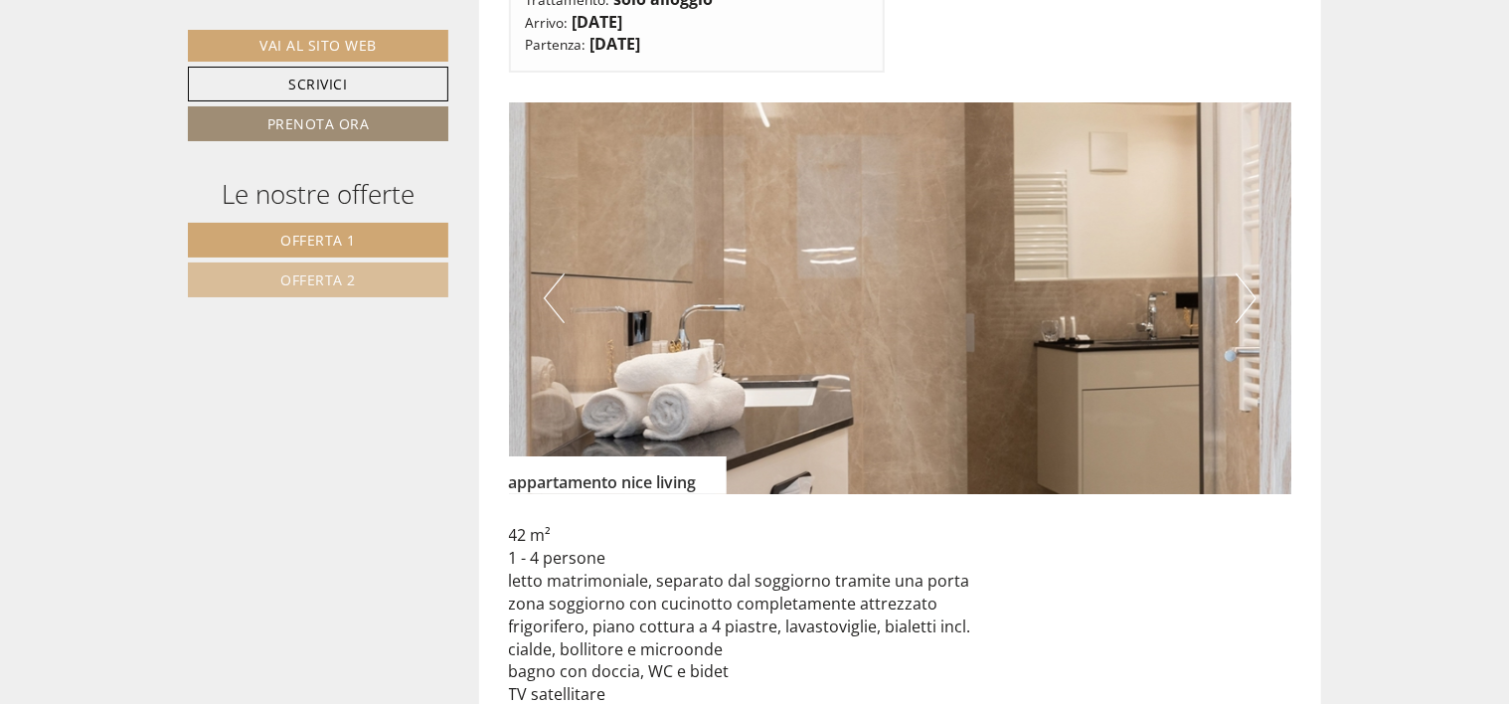
click at [1243, 273] on button "Next" at bounding box center [1246, 298] width 21 height 50
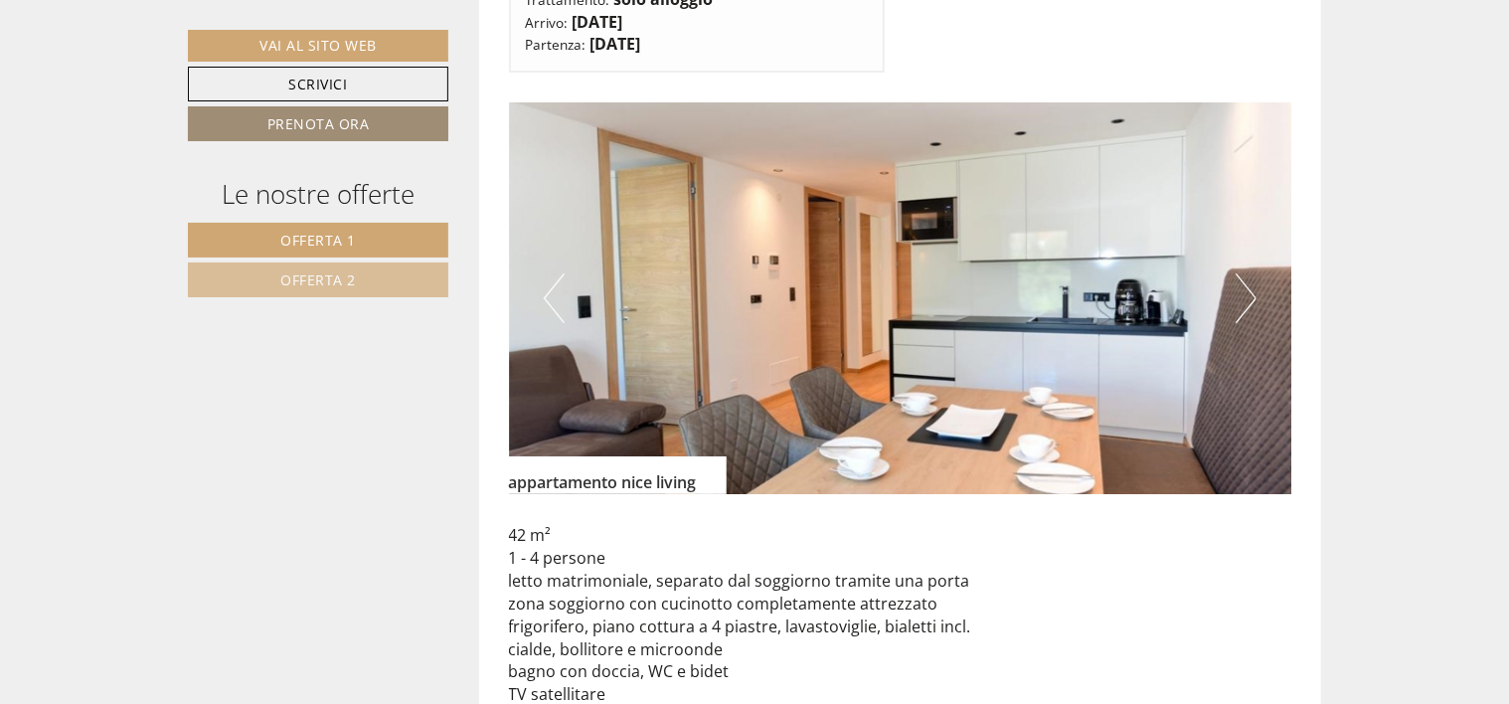
click at [1255, 273] on button "Next" at bounding box center [1246, 298] width 21 height 50
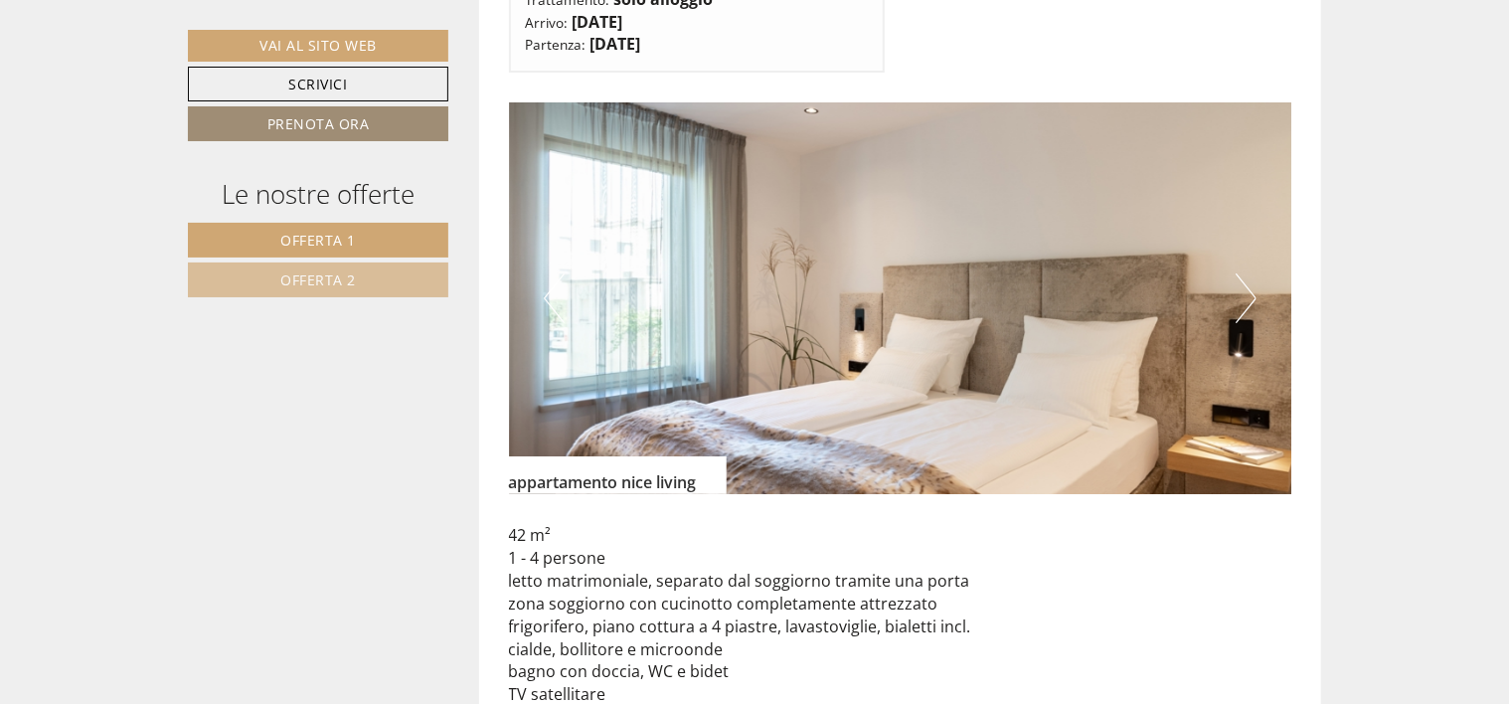
click at [1255, 273] on button "Next" at bounding box center [1246, 298] width 21 height 50
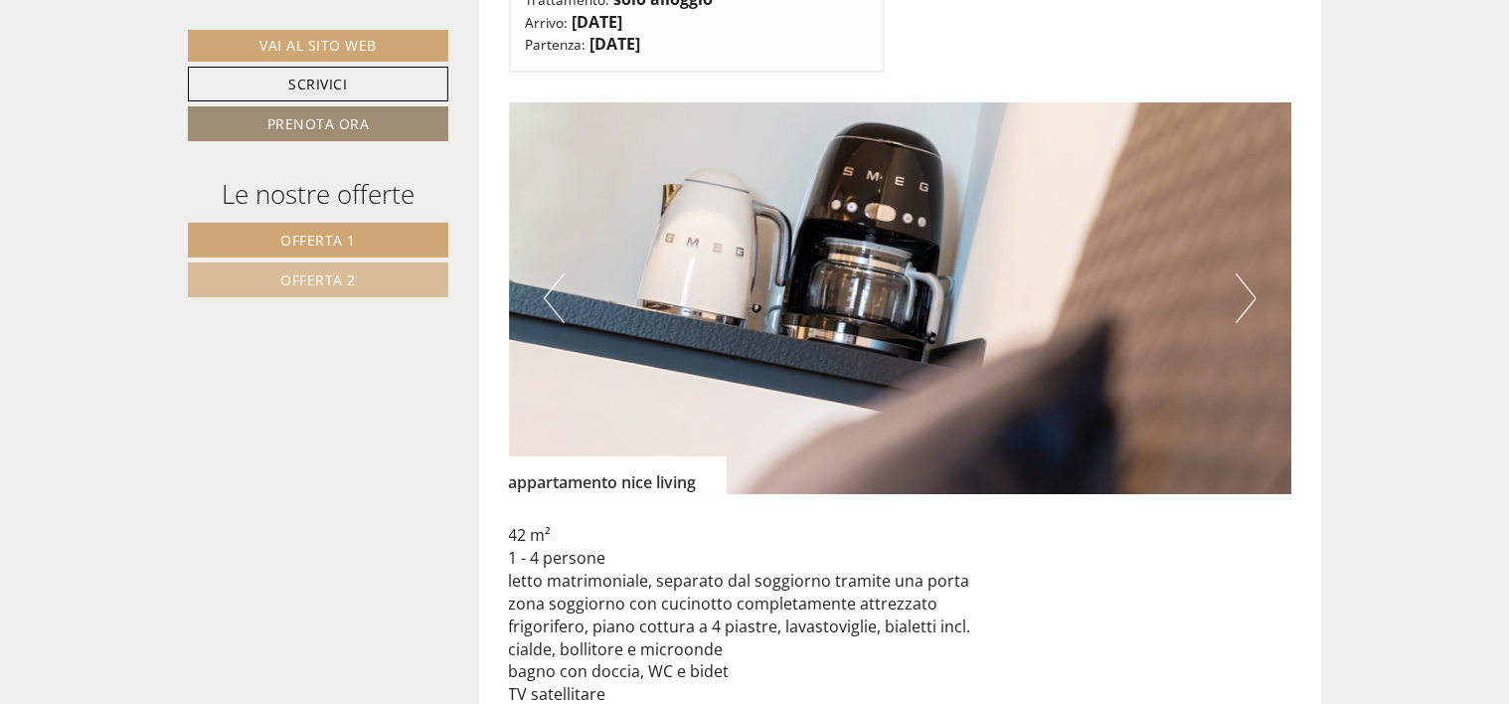
click at [1255, 273] on button "Next" at bounding box center [1246, 298] width 21 height 50
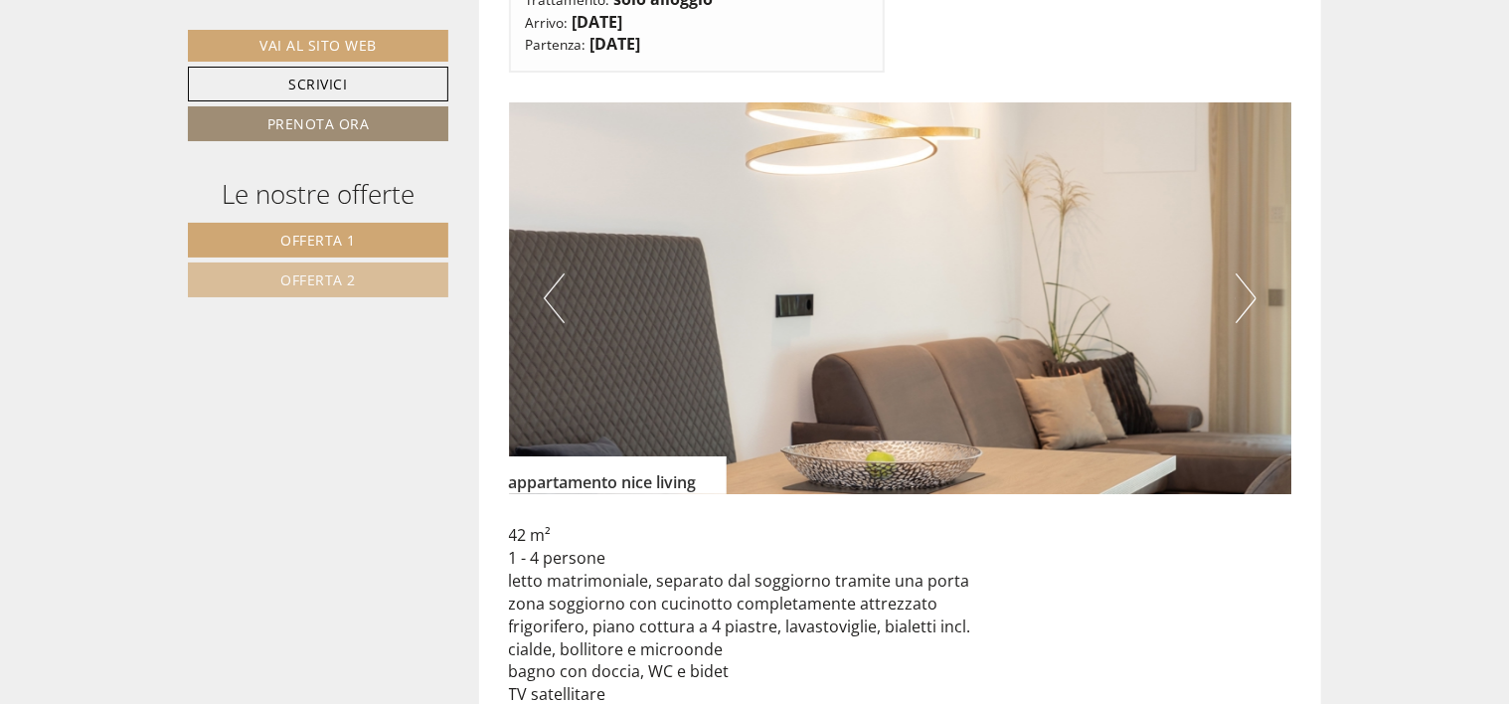
click at [1255, 273] on button "Next" at bounding box center [1246, 298] width 21 height 50
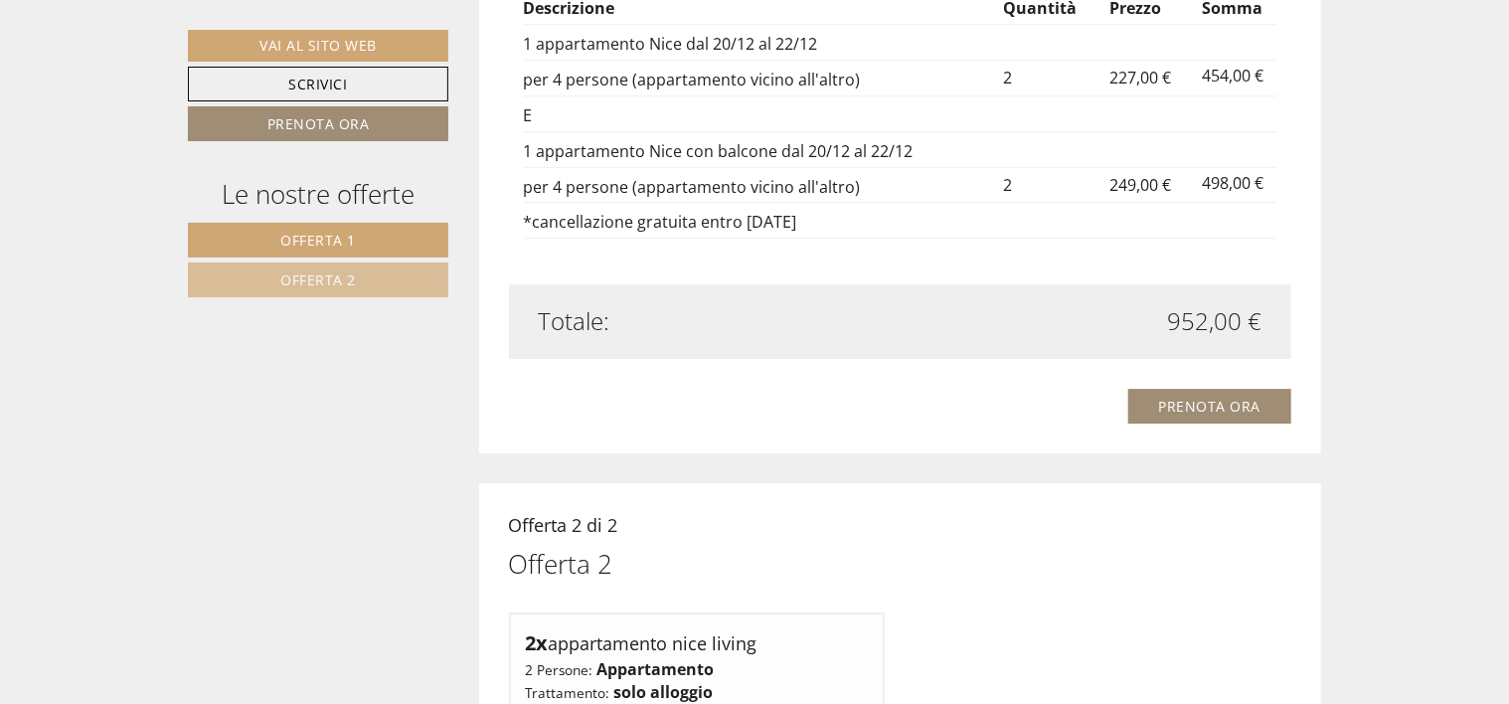
scroll to position [3001, 0]
